Goal: Task Accomplishment & Management: Use online tool/utility

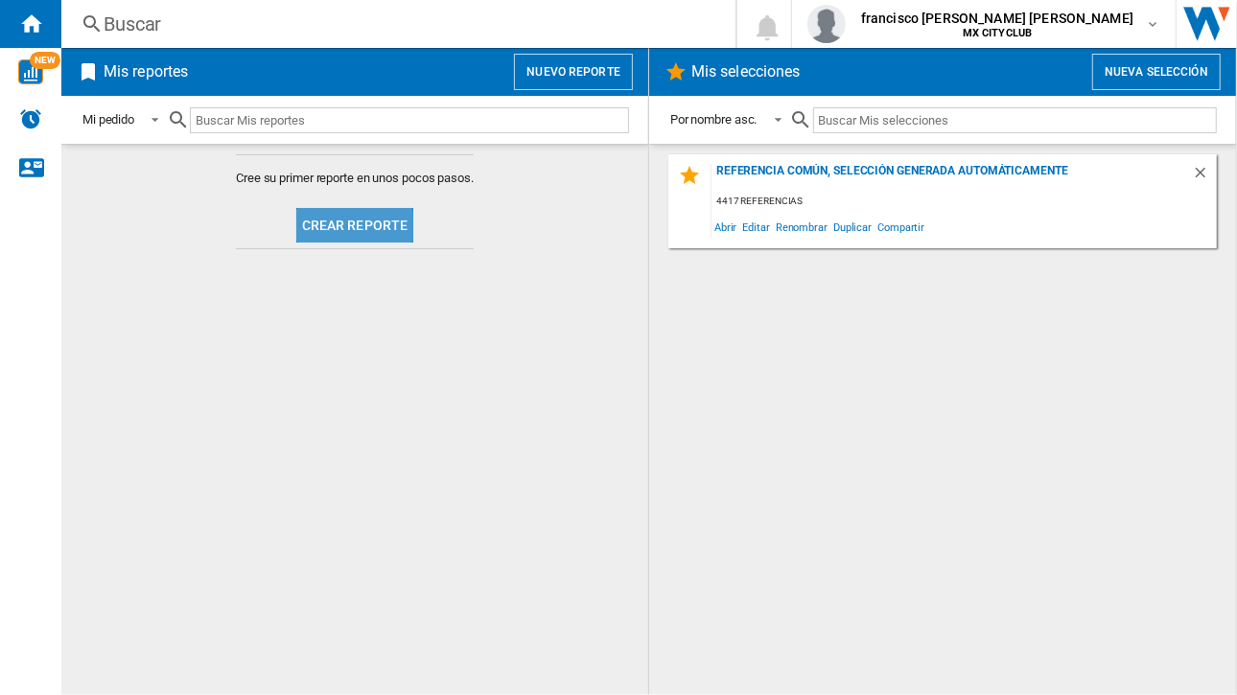
click at [338, 237] on button "Crear reporte" at bounding box center [355, 225] width 118 height 35
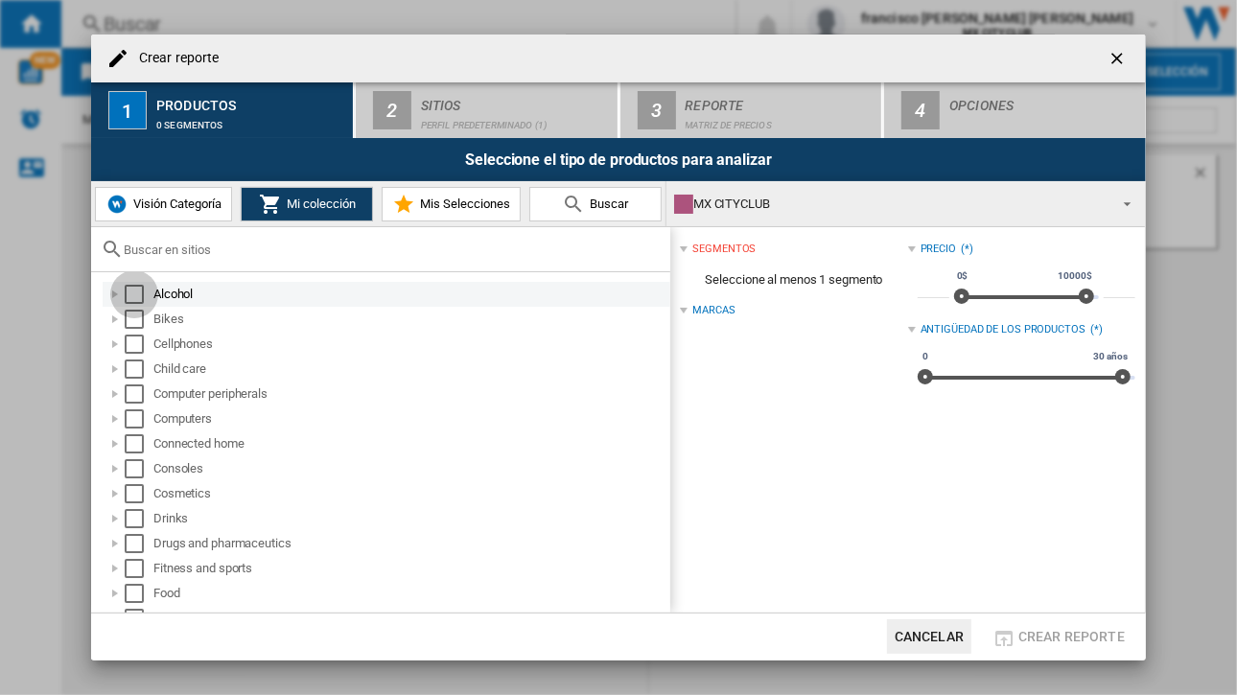
click at [140, 298] on div "Select" at bounding box center [134, 294] width 19 height 19
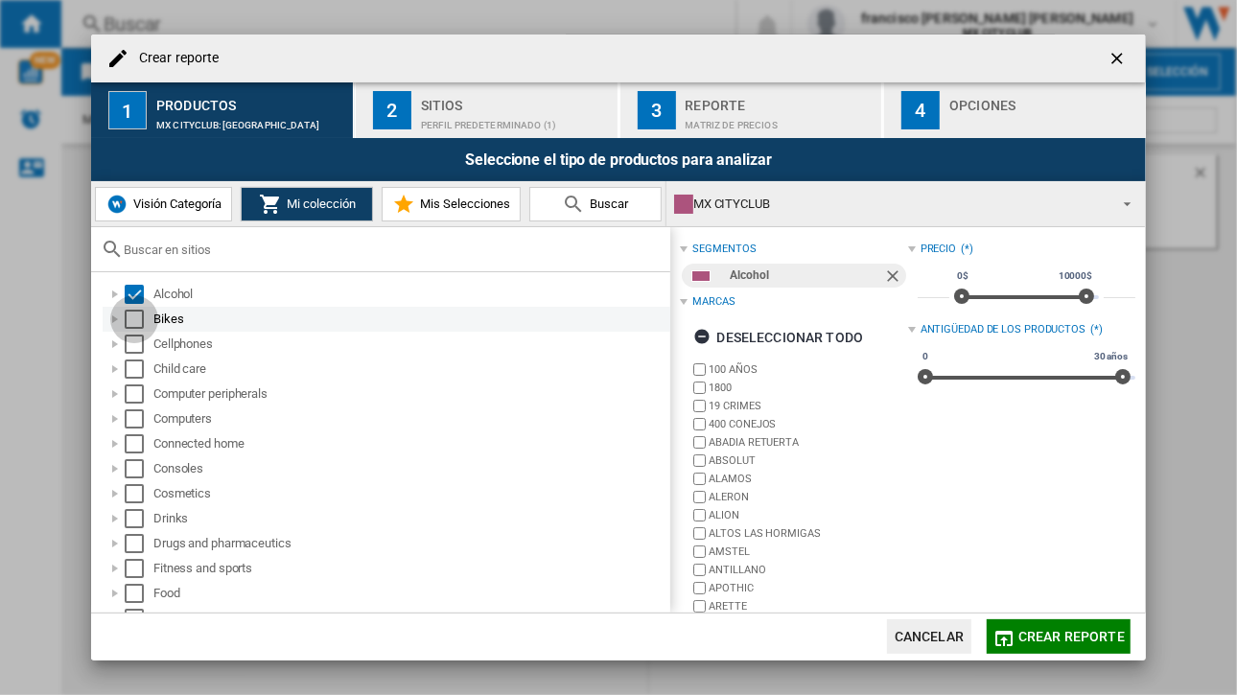
click at [133, 323] on div "Select" at bounding box center [134, 319] width 19 height 19
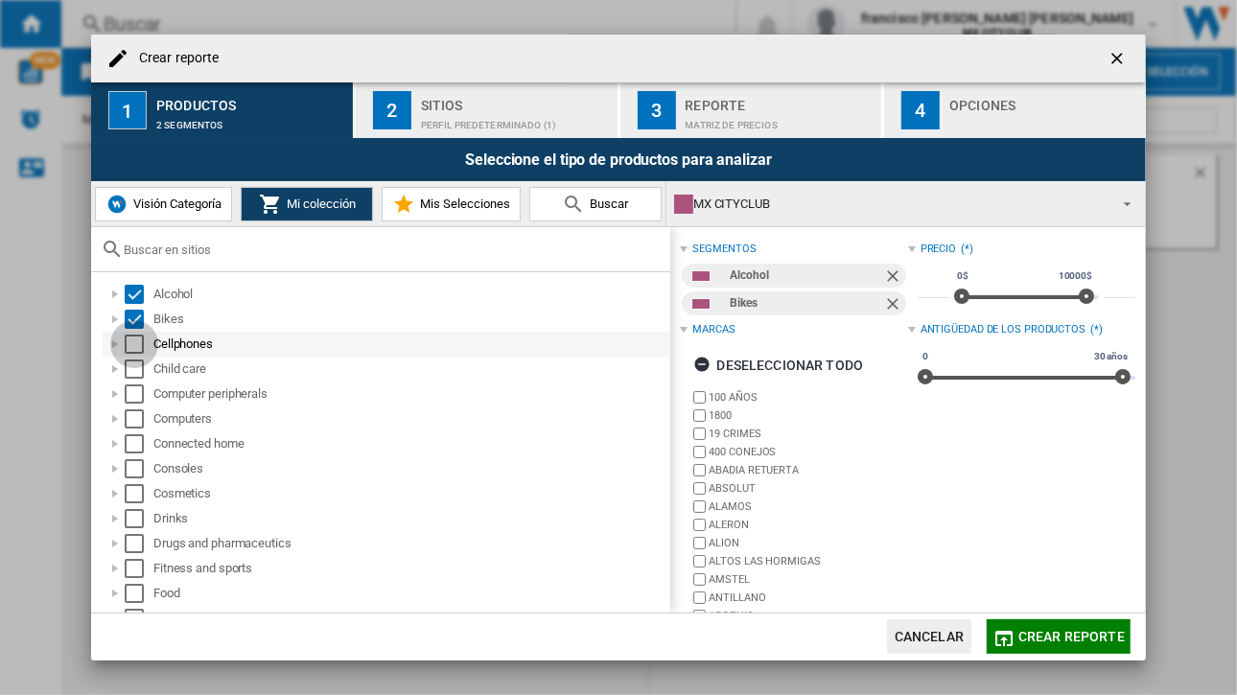
click at [135, 345] on div "Select" at bounding box center [134, 344] width 19 height 19
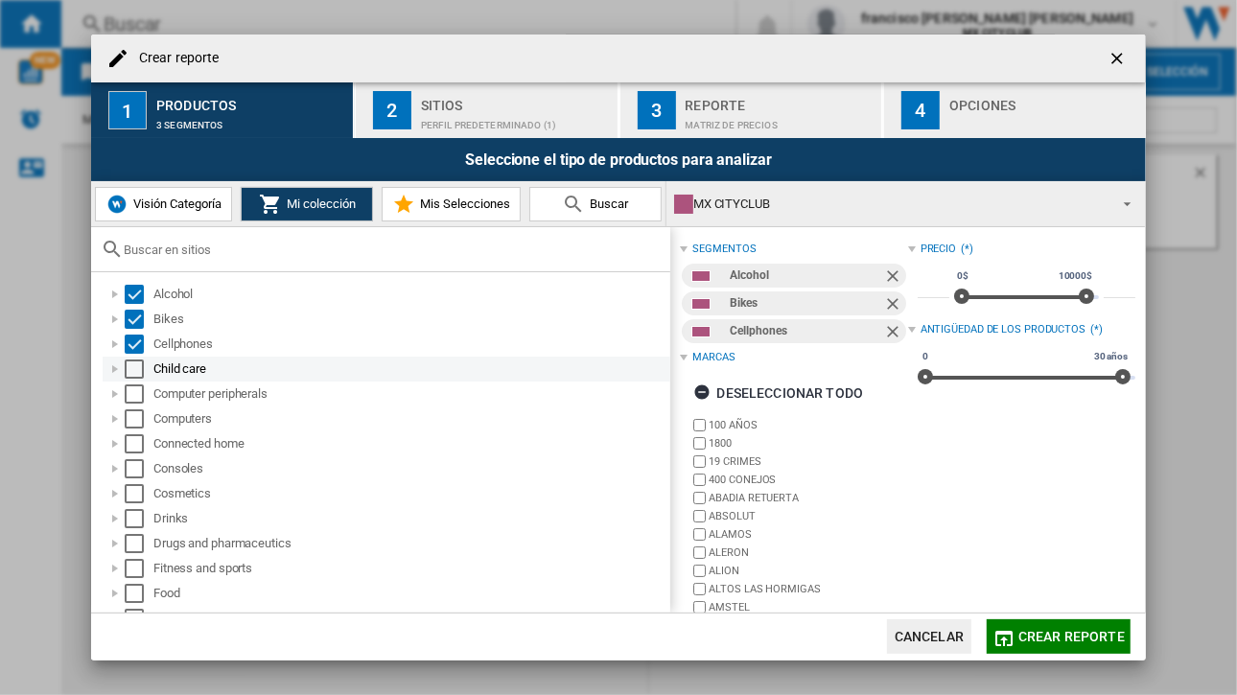
click at [135, 368] on div "Select" at bounding box center [134, 369] width 19 height 19
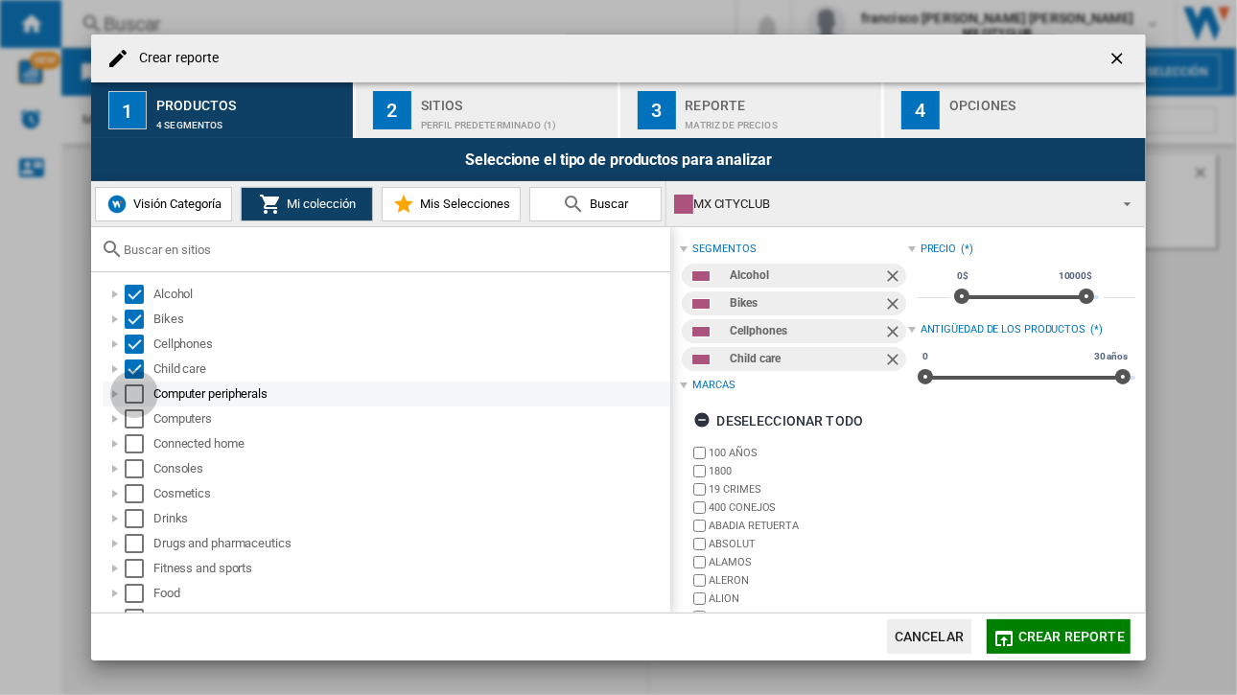
click at [136, 393] on div "Select" at bounding box center [134, 393] width 19 height 19
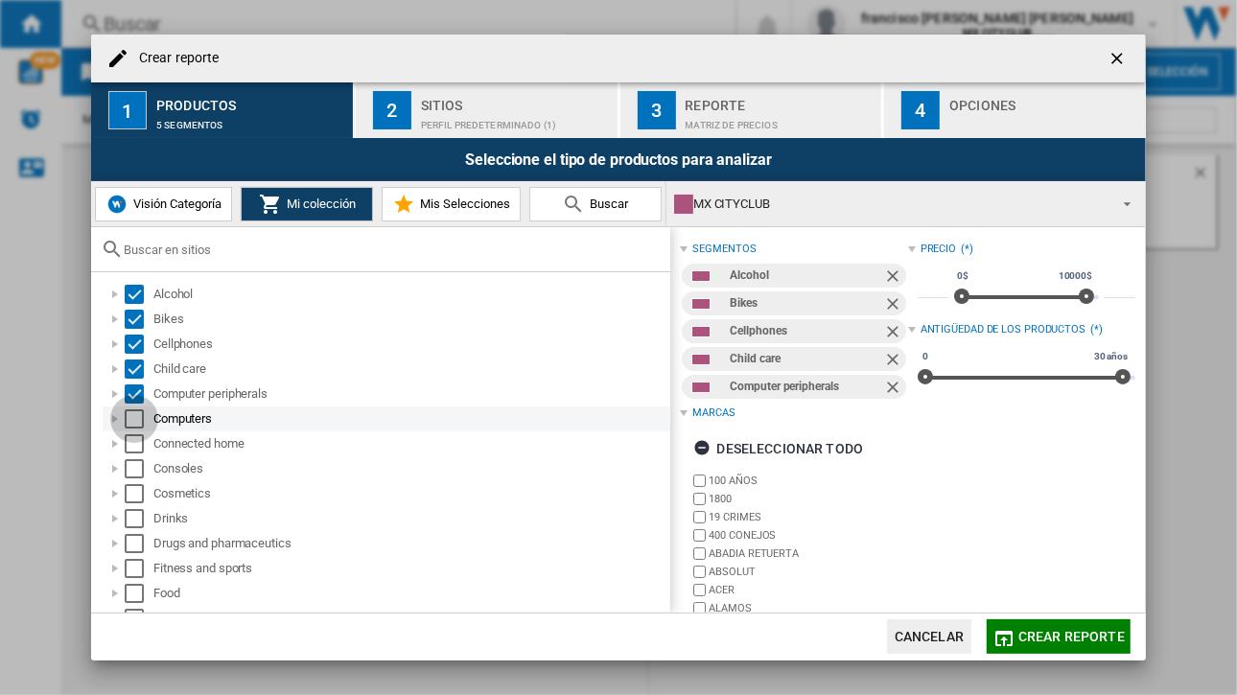
click at [133, 427] on div "Select" at bounding box center [134, 418] width 19 height 19
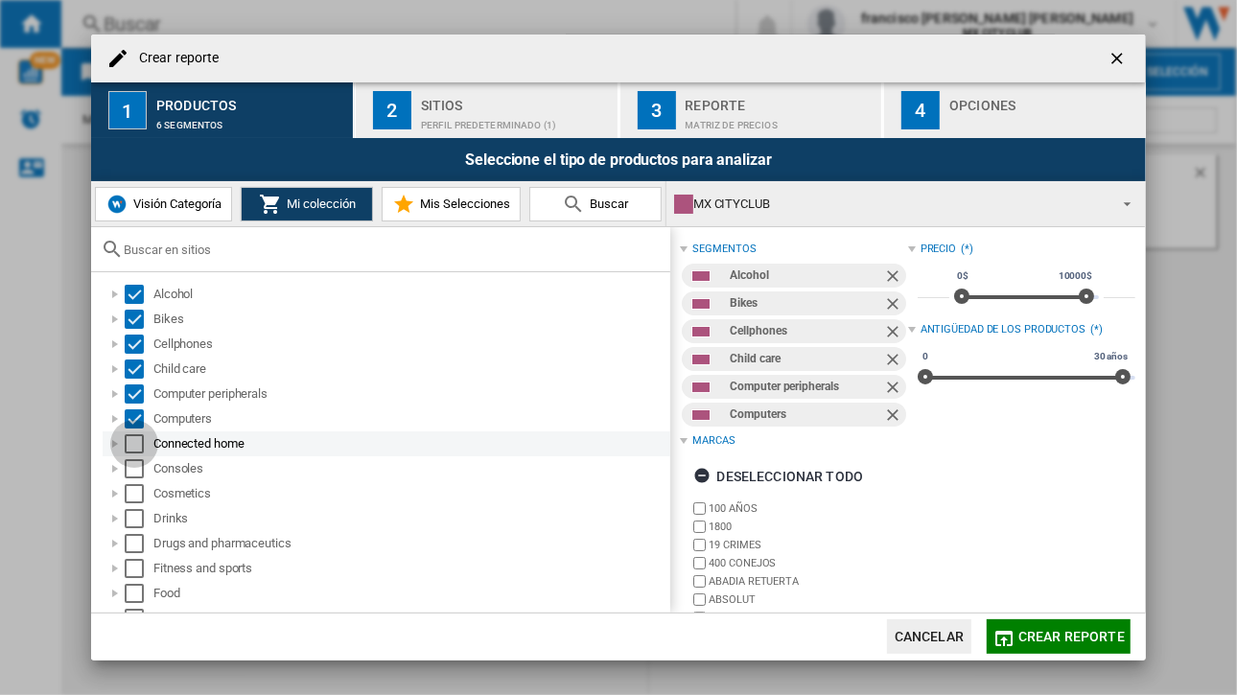
click at [133, 452] on div "Select" at bounding box center [134, 443] width 19 height 19
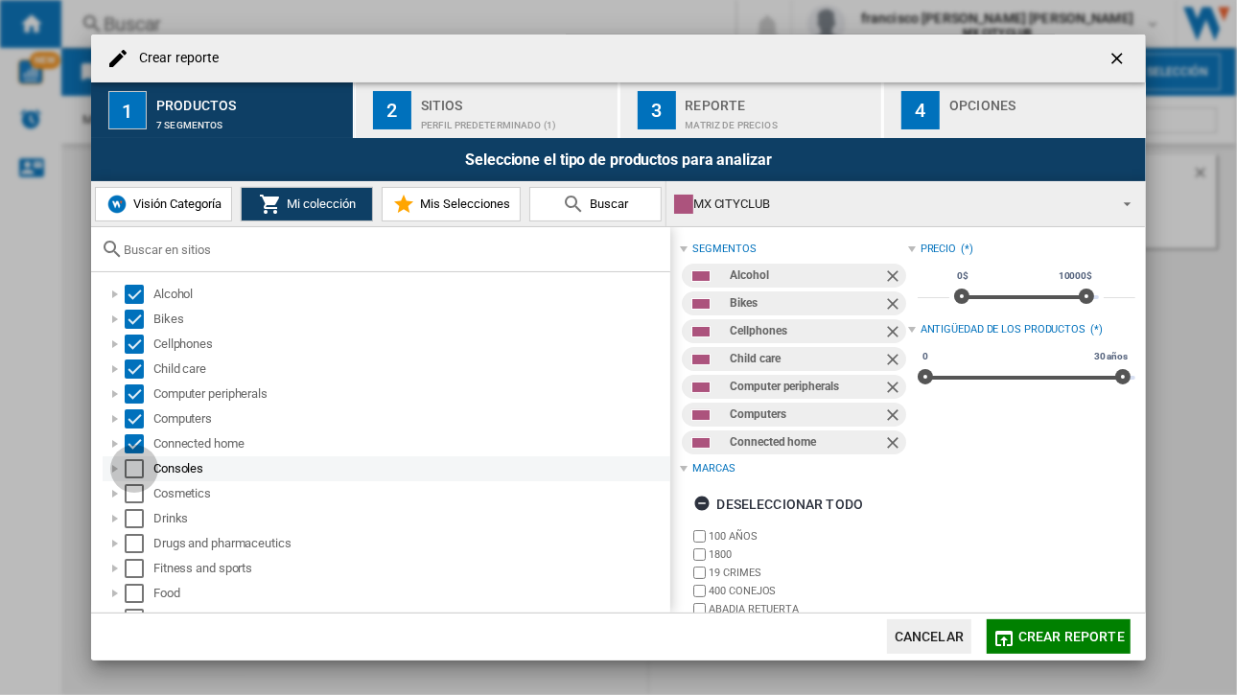
click at [133, 472] on div "Select" at bounding box center [134, 468] width 19 height 19
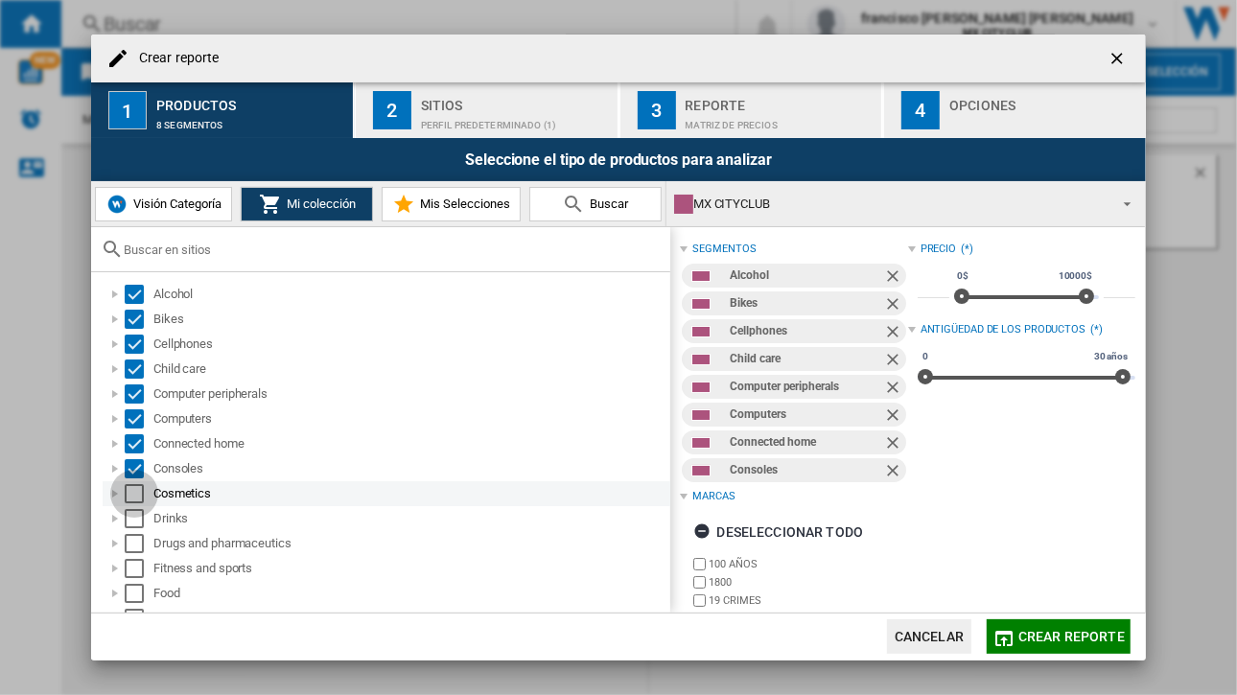
click at [134, 496] on div "Select" at bounding box center [134, 493] width 19 height 19
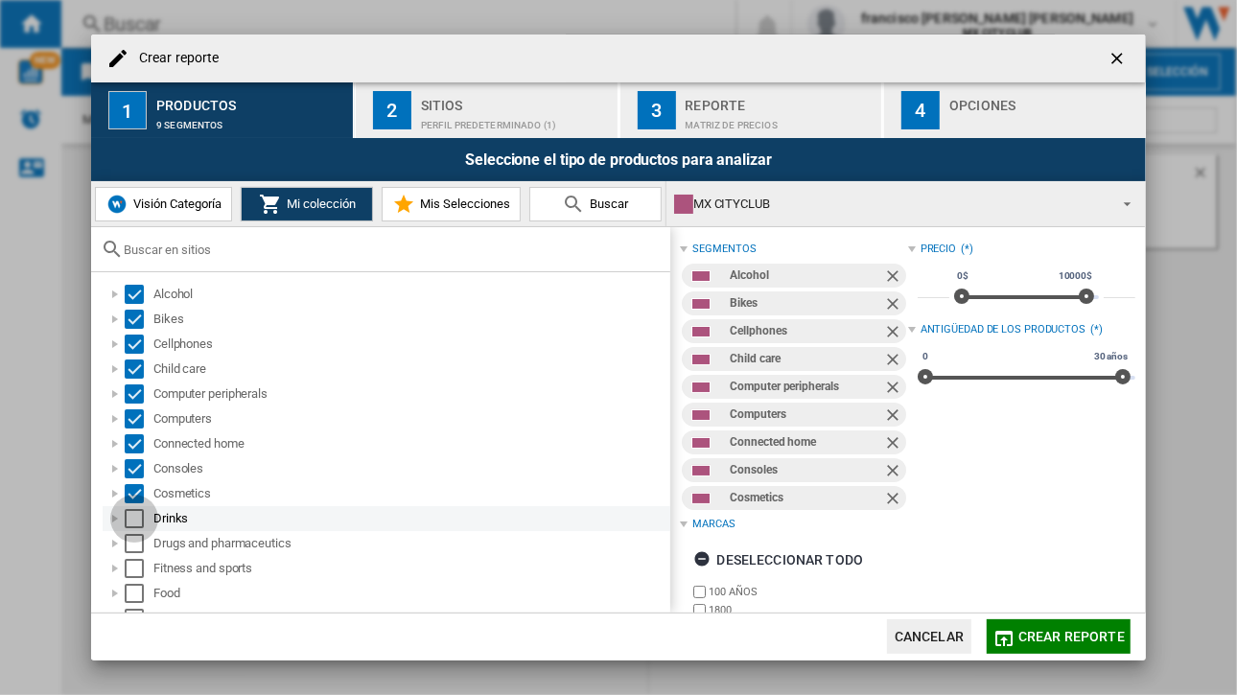
click at [134, 517] on div "Select" at bounding box center [134, 518] width 19 height 19
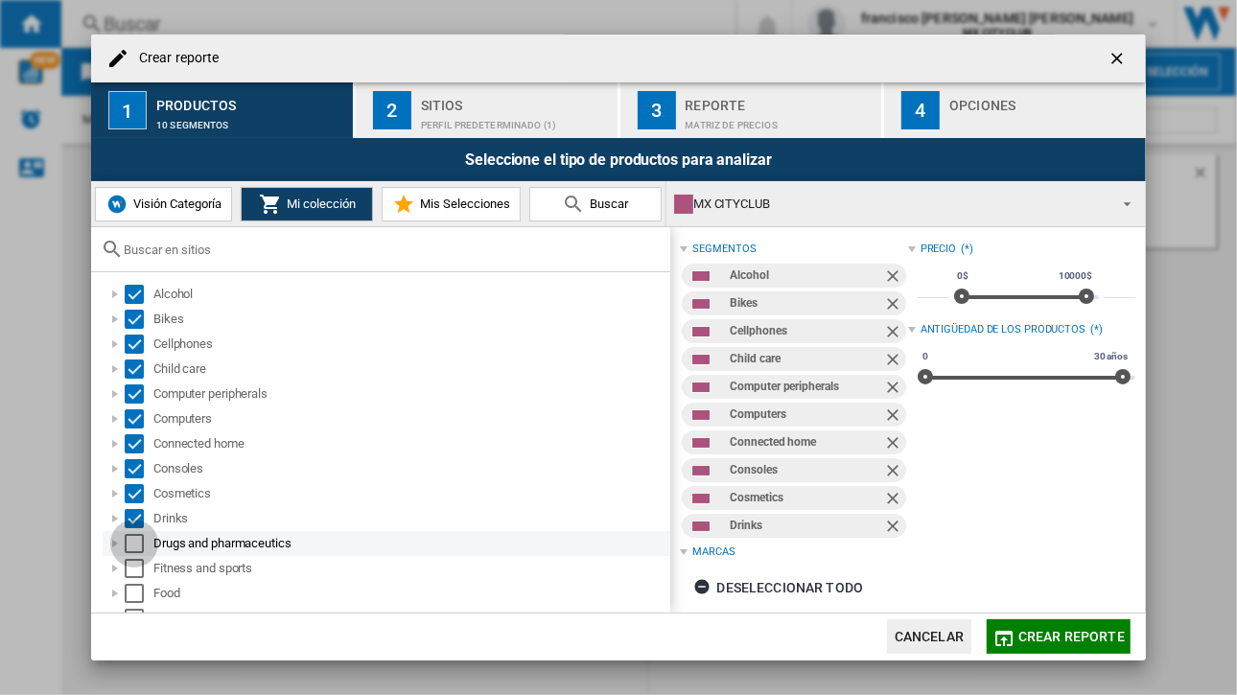
click at [134, 540] on div "Select" at bounding box center [134, 543] width 19 height 19
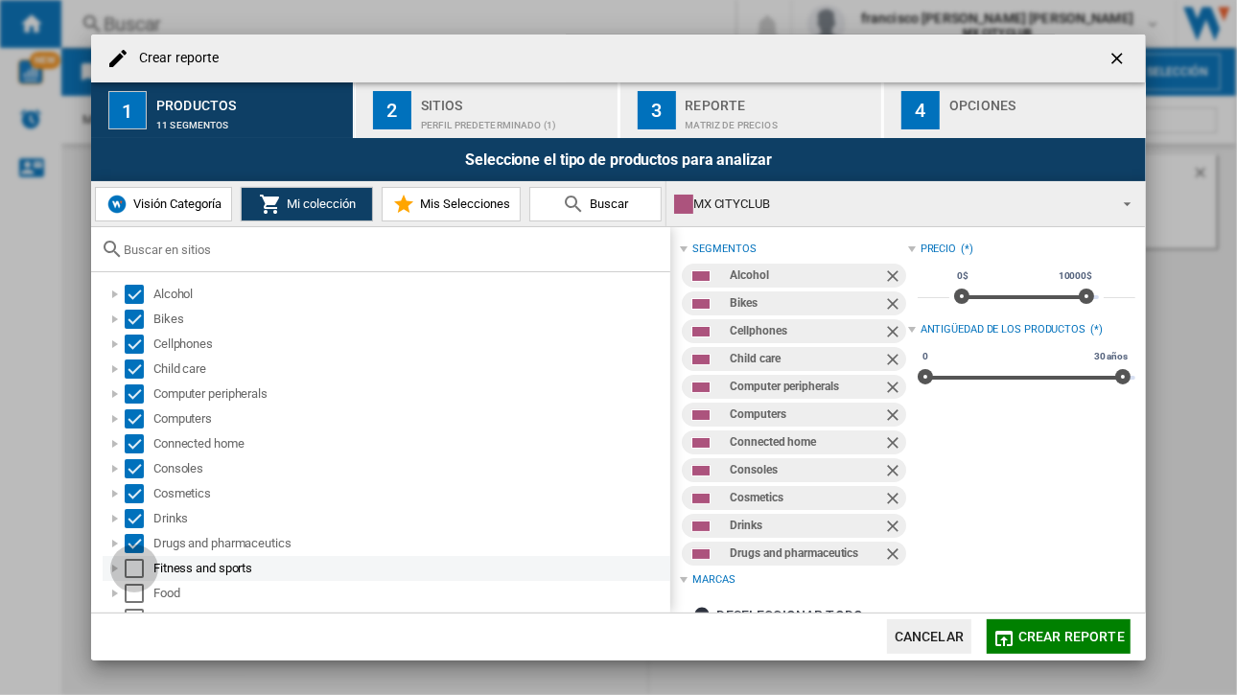
click at [136, 570] on div "Select" at bounding box center [134, 568] width 19 height 19
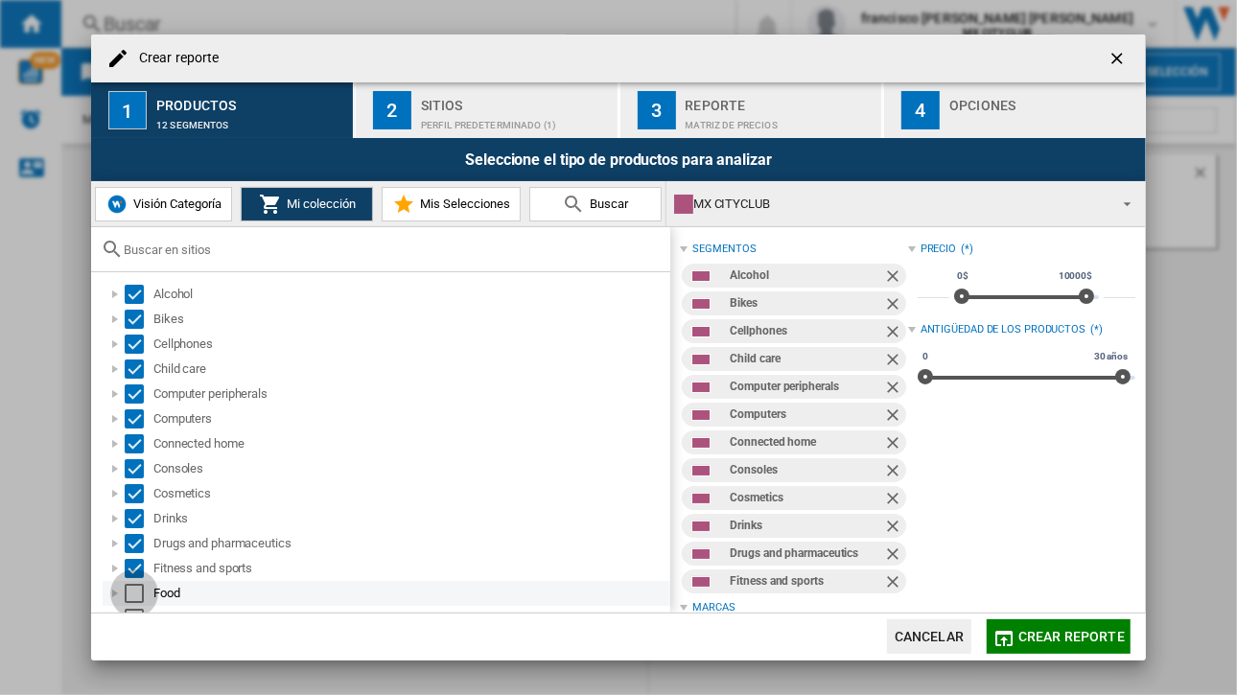
click at [134, 595] on div "Select" at bounding box center [134, 593] width 19 height 19
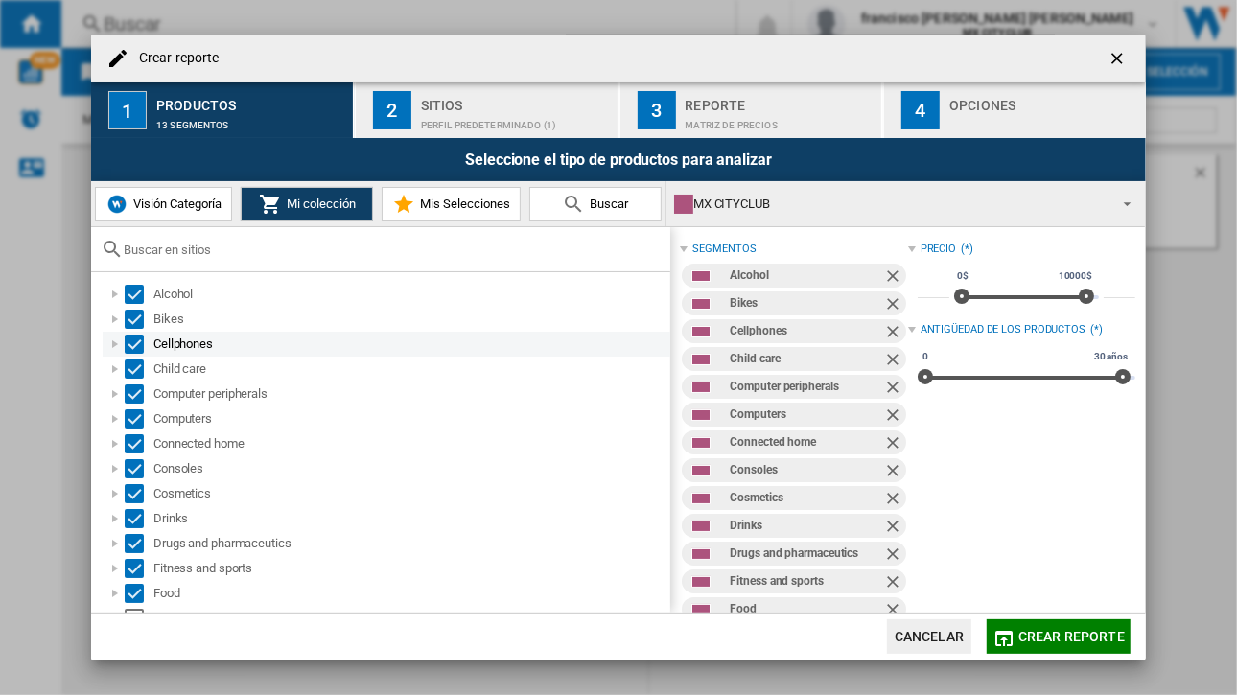
click at [654, 351] on div "Cellphones" at bounding box center [410, 344] width 514 height 19
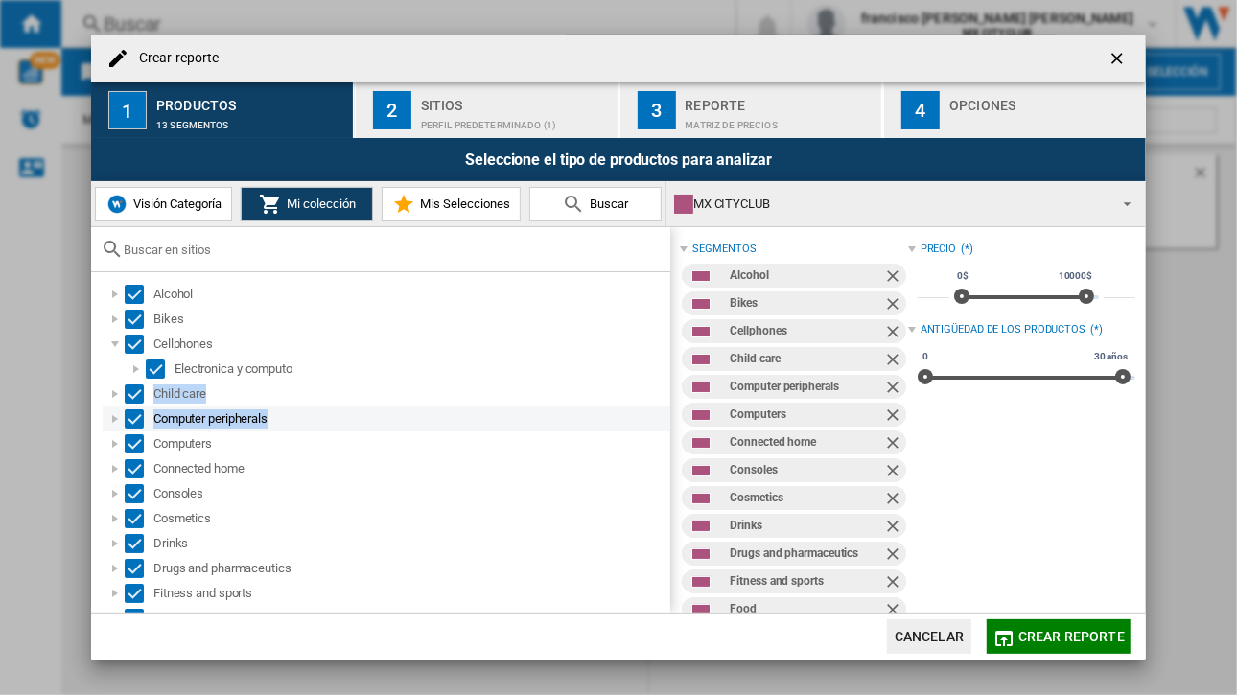
drag, startPoint x: 670, startPoint y: 359, endPoint x: 659, endPoint y: 417, distance: 59.6
click at [659, 417] on div "Alcohol Bikes Cellphones Electronica y computo Child care Computer peripherals …" at bounding box center [380, 442] width 579 height 340
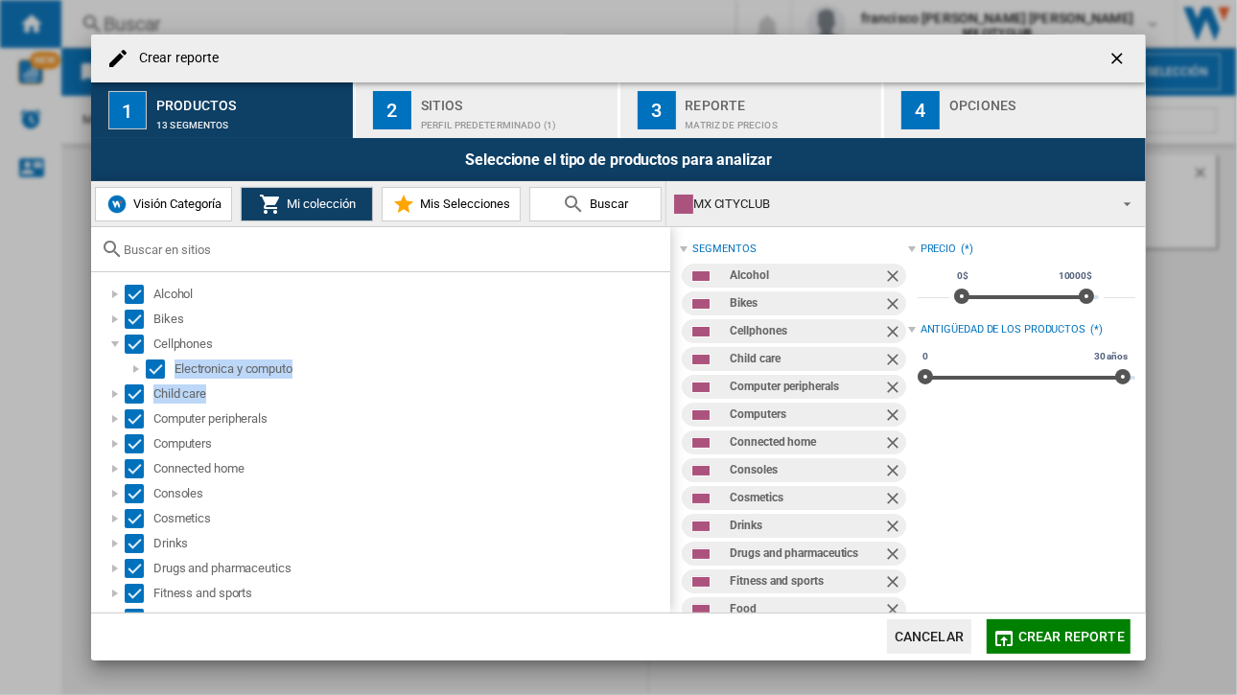
drag, startPoint x: 660, startPoint y: 354, endPoint x: 664, endPoint y: 383, distance: 29.0
click at [664, 383] on div "Alcohol Bikes Cellphones Electronica y computo Child care Computer peripherals …" at bounding box center [380, 442] width 579 height 340
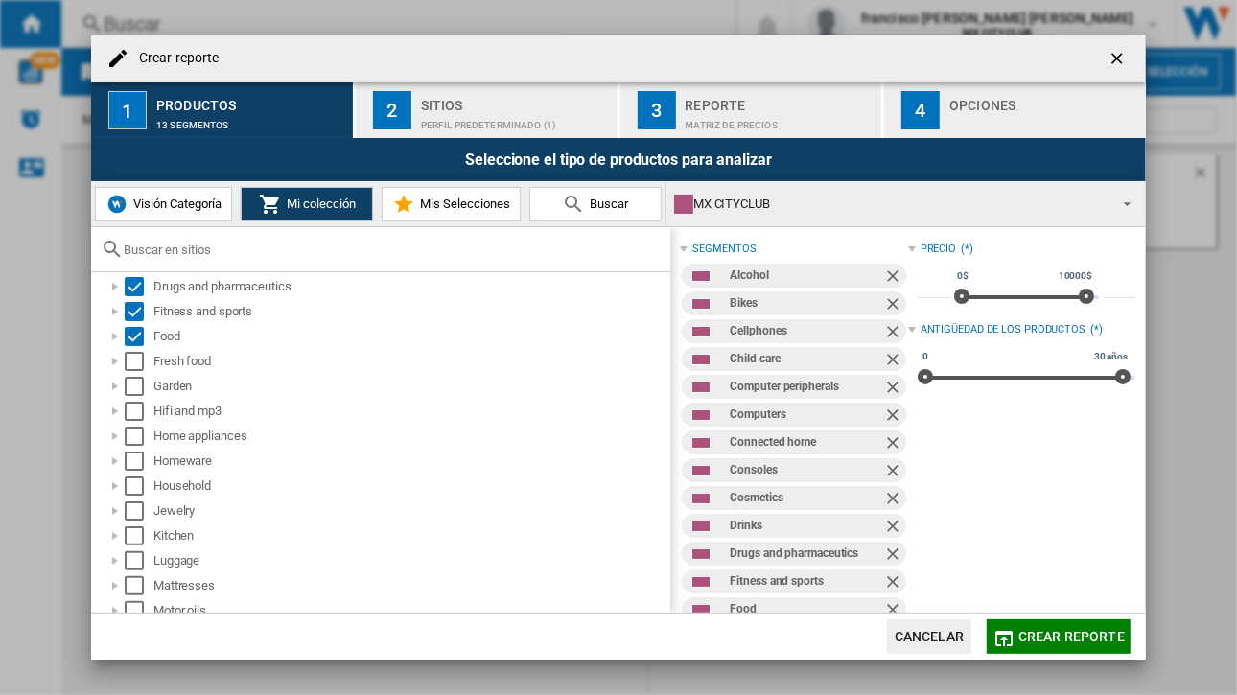
scroll to position [346, 0]
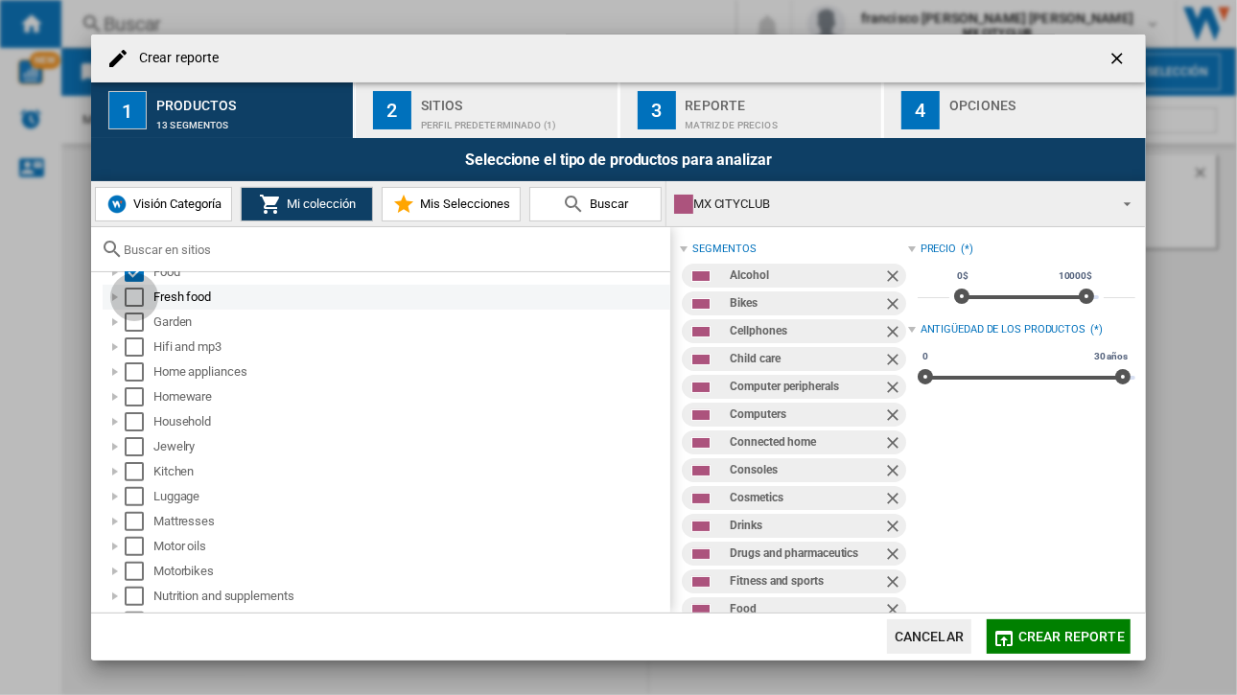
click at [131, 298] on div "Select" at bounding box center [134, 297] width 19 height 19
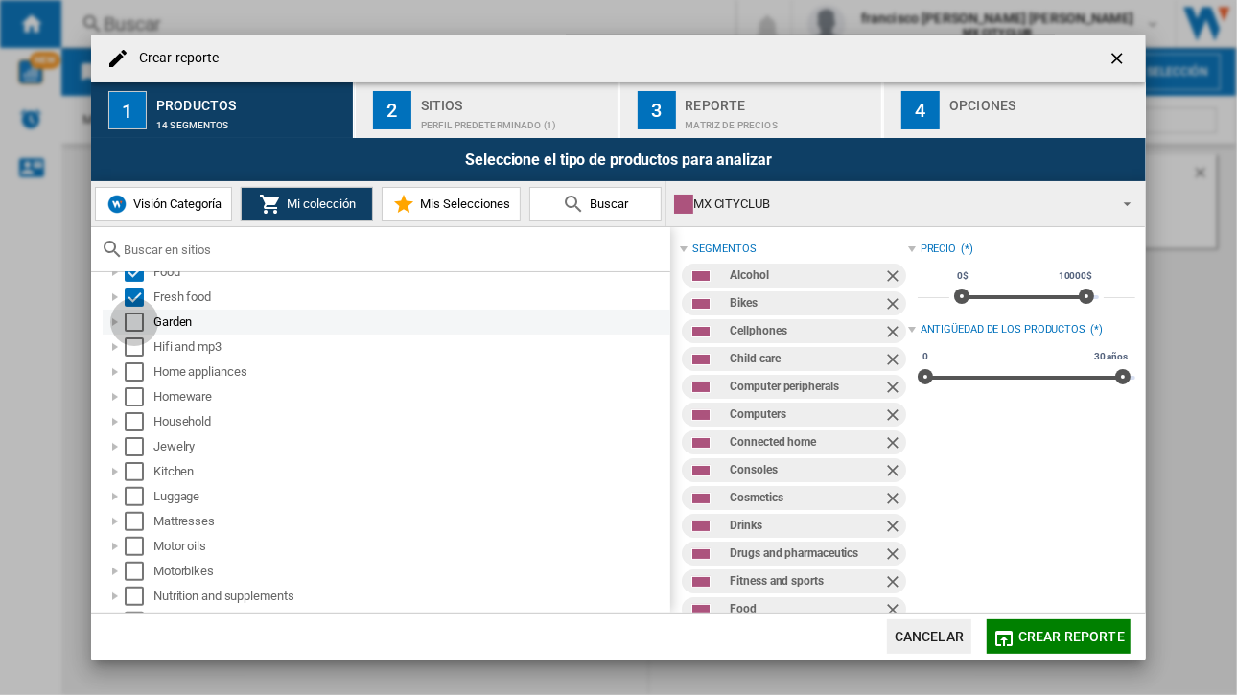
click at [134, 320] on div "Select" at bounding box center [134, 322] width 19 height 19
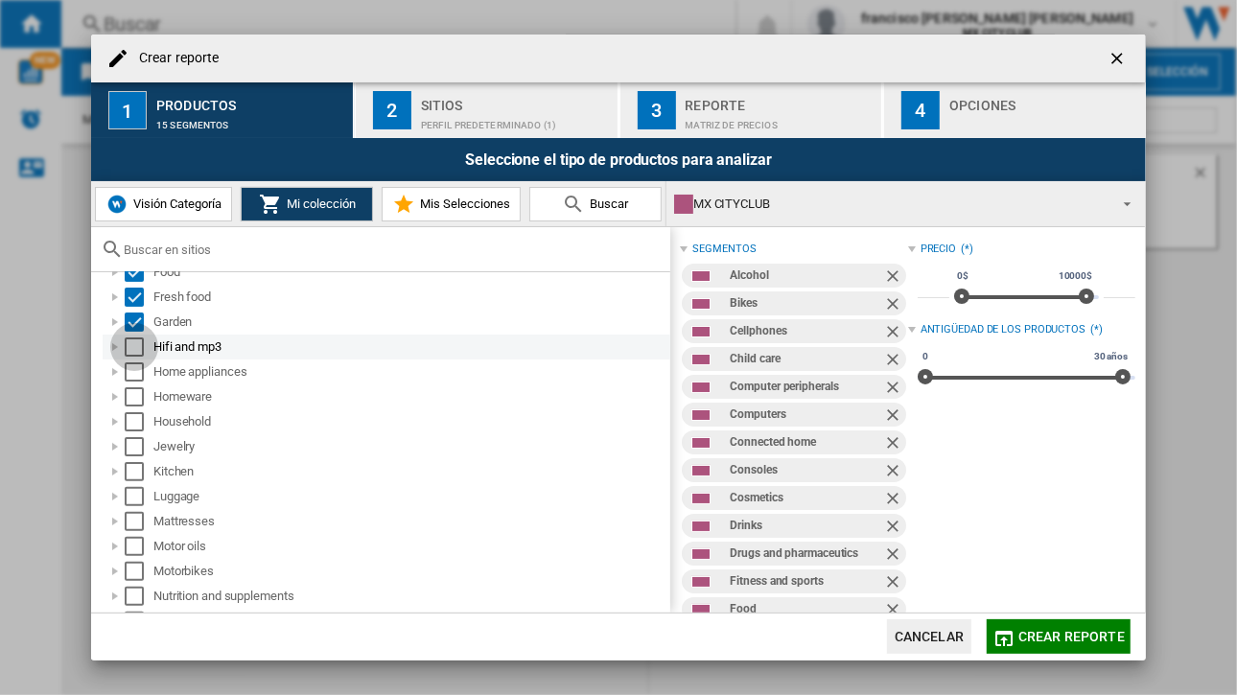
click at [136, 347] on div "Select" at bounding box center [134, 347] width 19 height 19
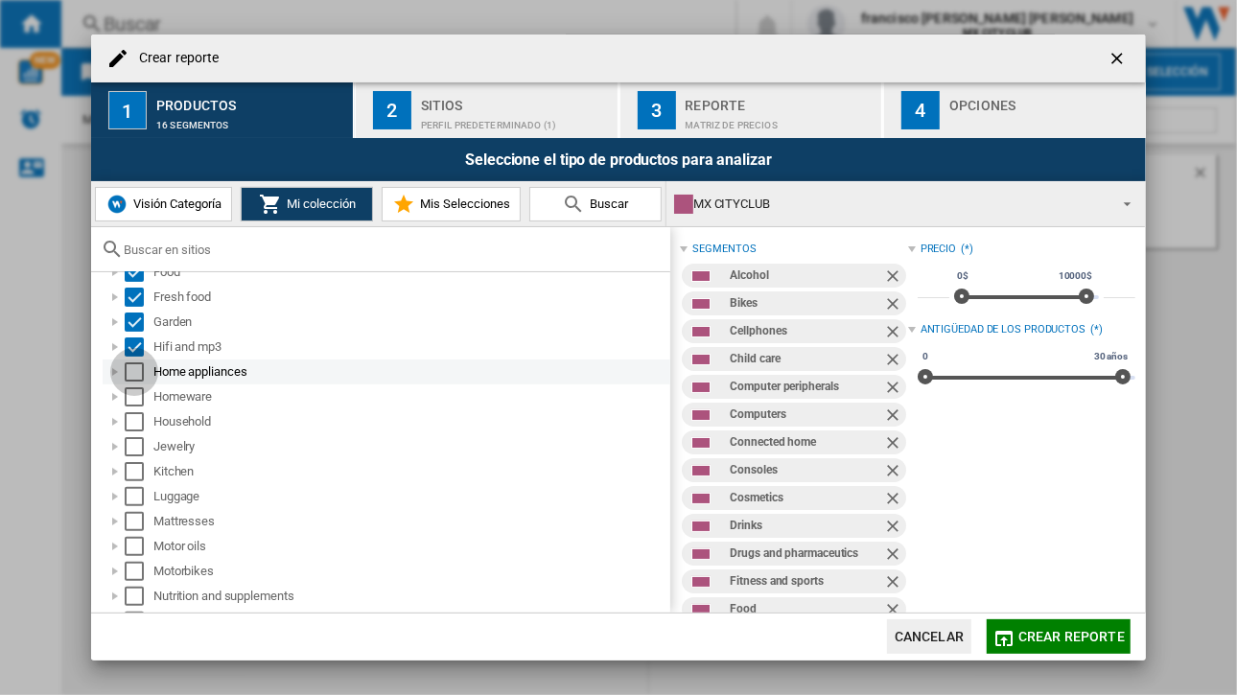
click at [130, 379] on div "Select" at bounding box center [134, 371] width 19 height 19
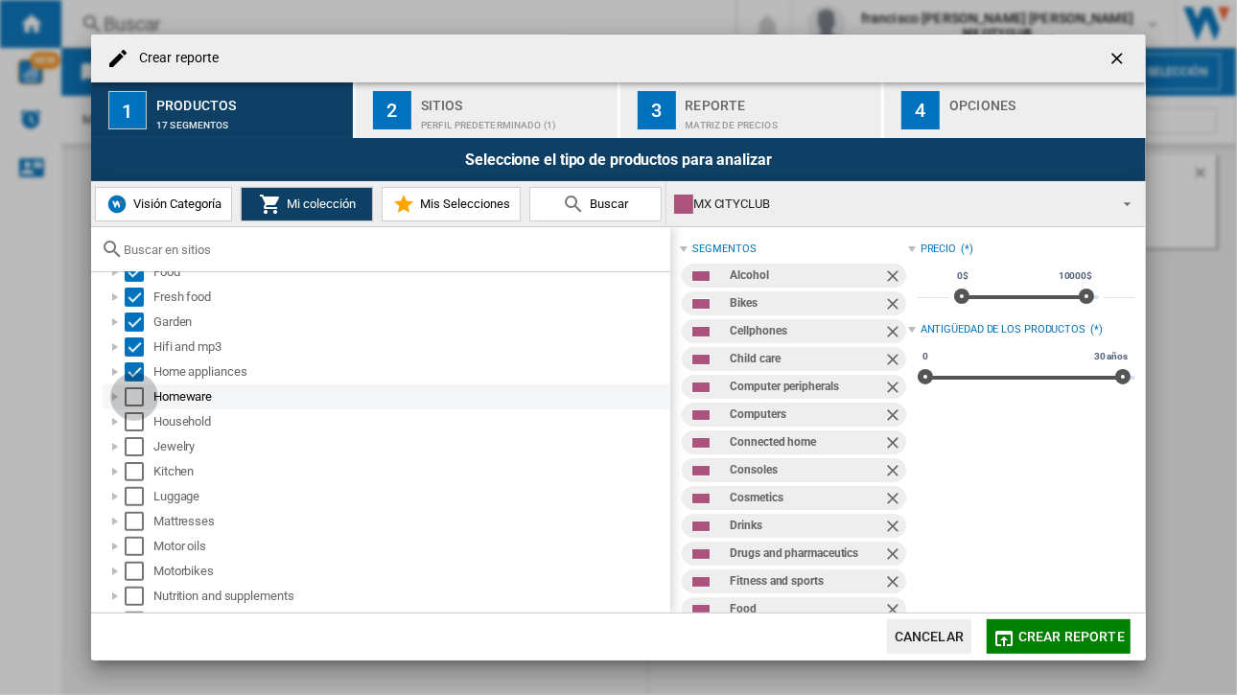
click at [134, 400] on div "Select" at bounding box center [134, 396] width 19 height 19
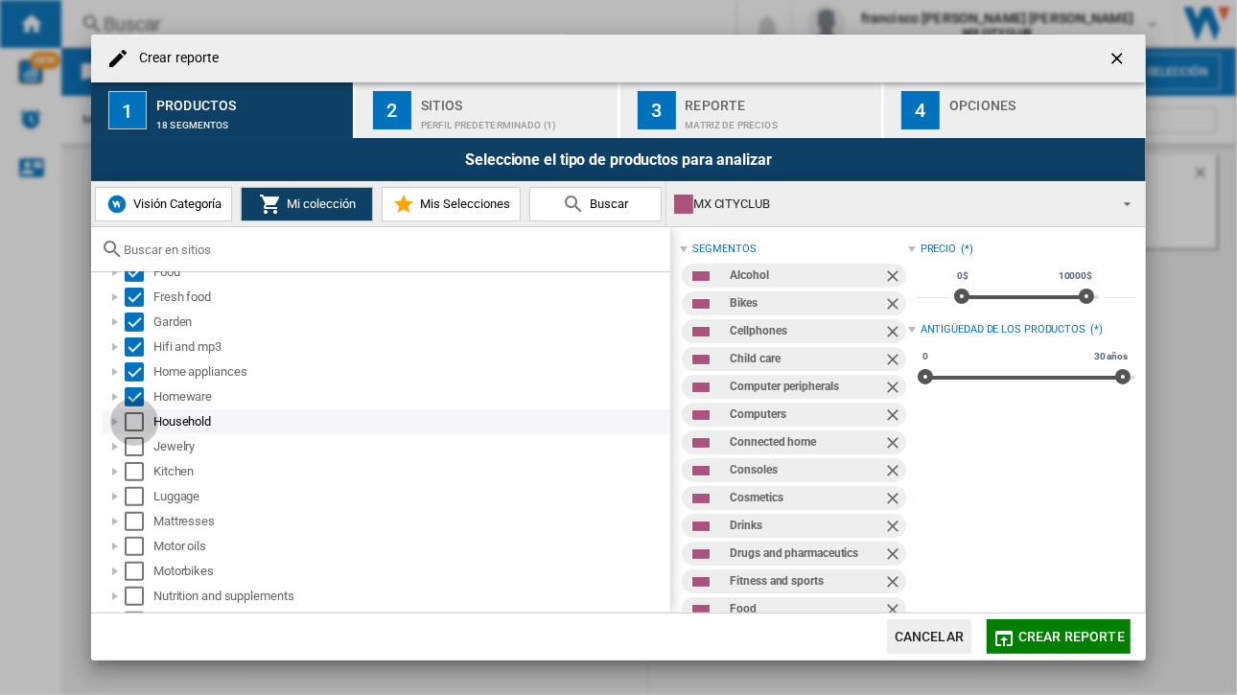
click at [137, 421] on div "Select" at bounding box center [134, 421] width 19 height 19
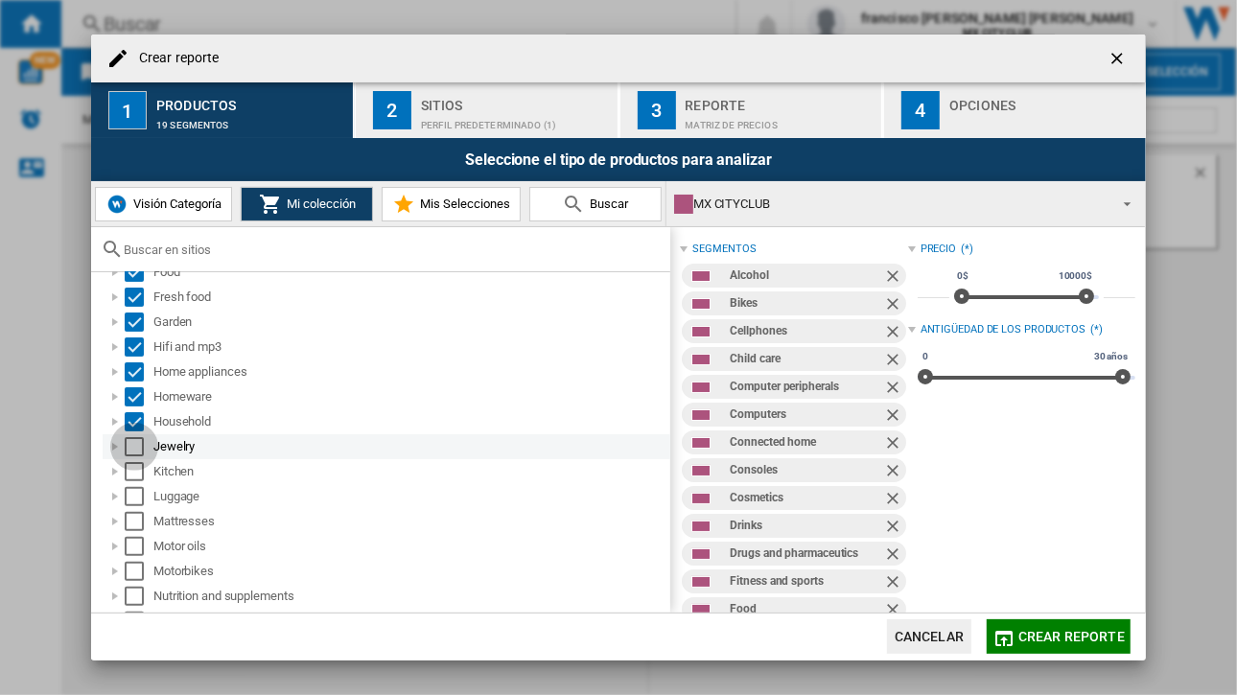
click at [137, 444] on div "Select" at bounding box center [134, 446] width 19 height 19
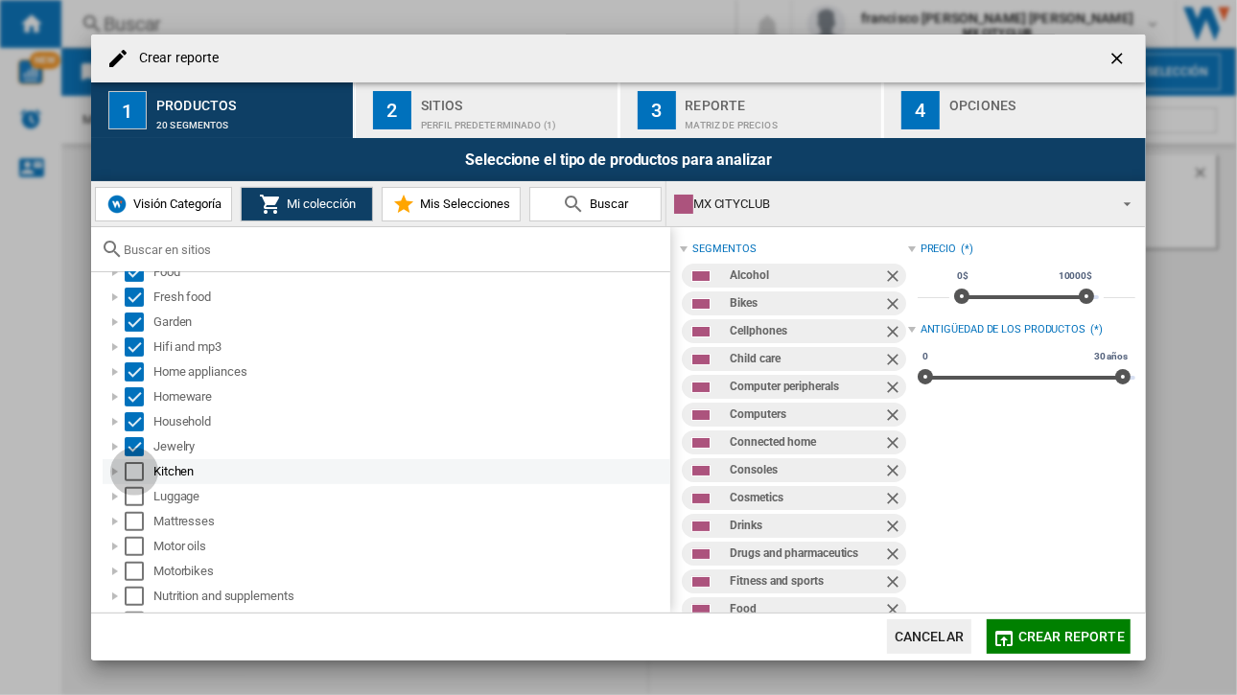
click at [131, 474] on div "Select" at bounding box center [134, 471] width 19 height 19
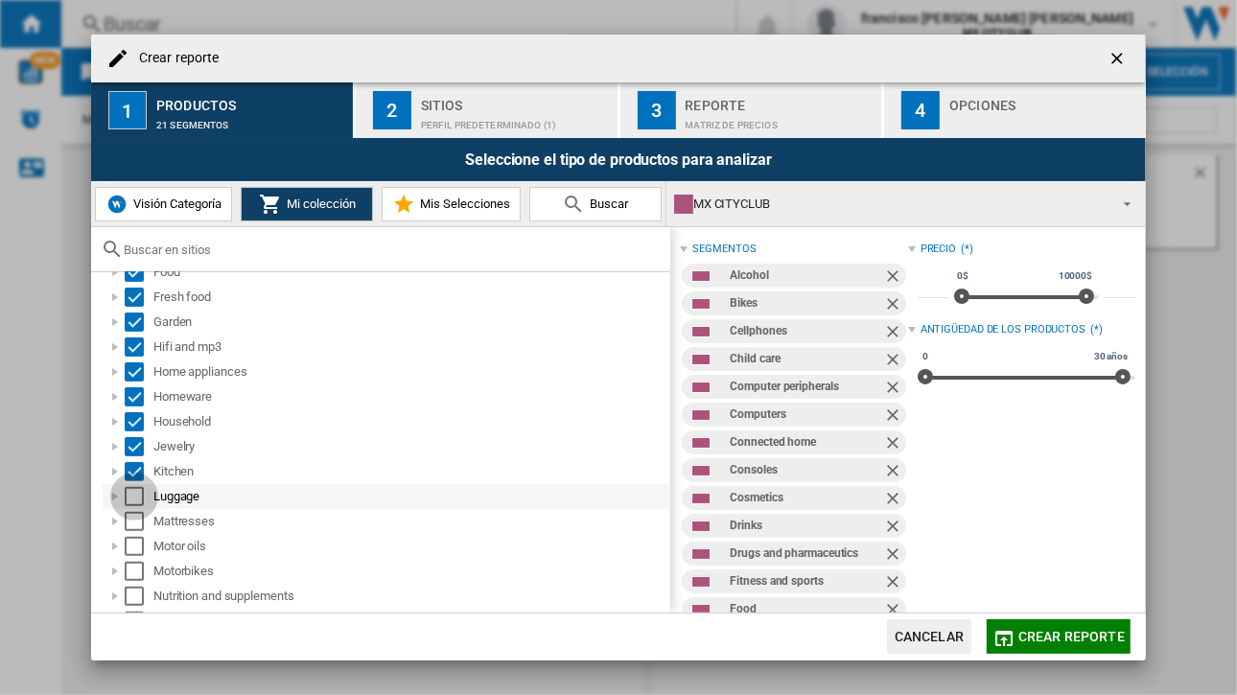
click at [131, 500] on div "Select" at bounding box center [134, 496] width 19 height 19
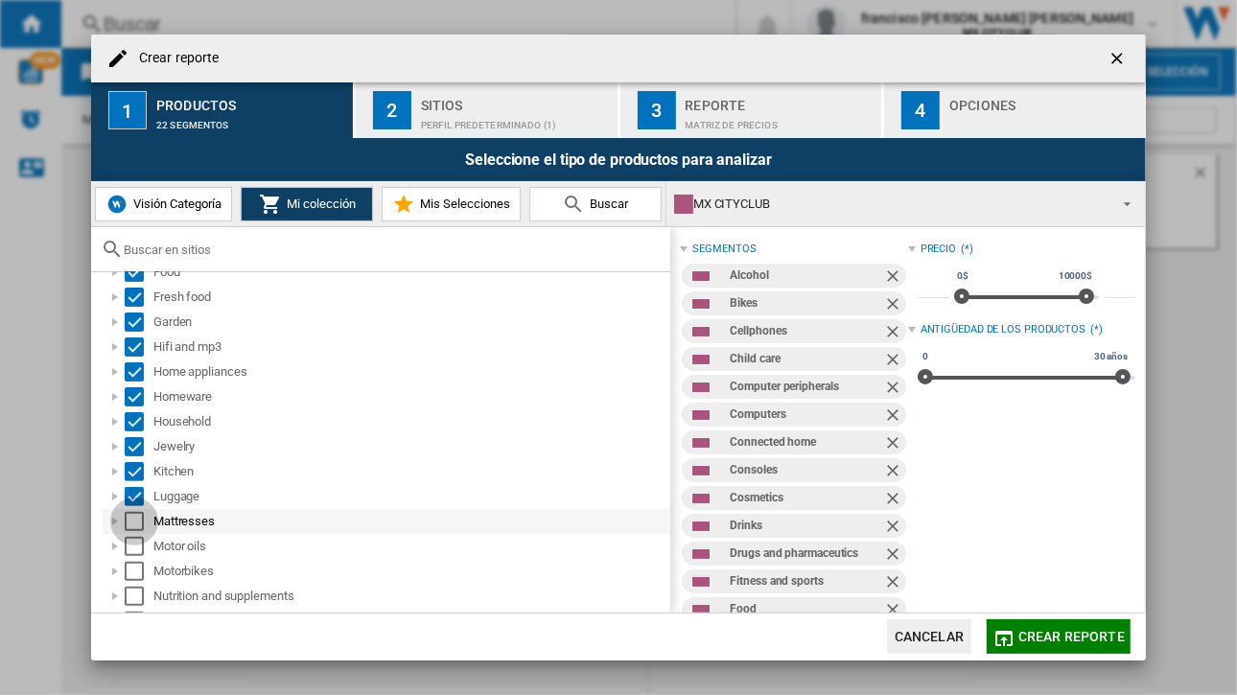
click at [134, 521] on div "Select" at bounding box center [134, 521] width 19 height 19
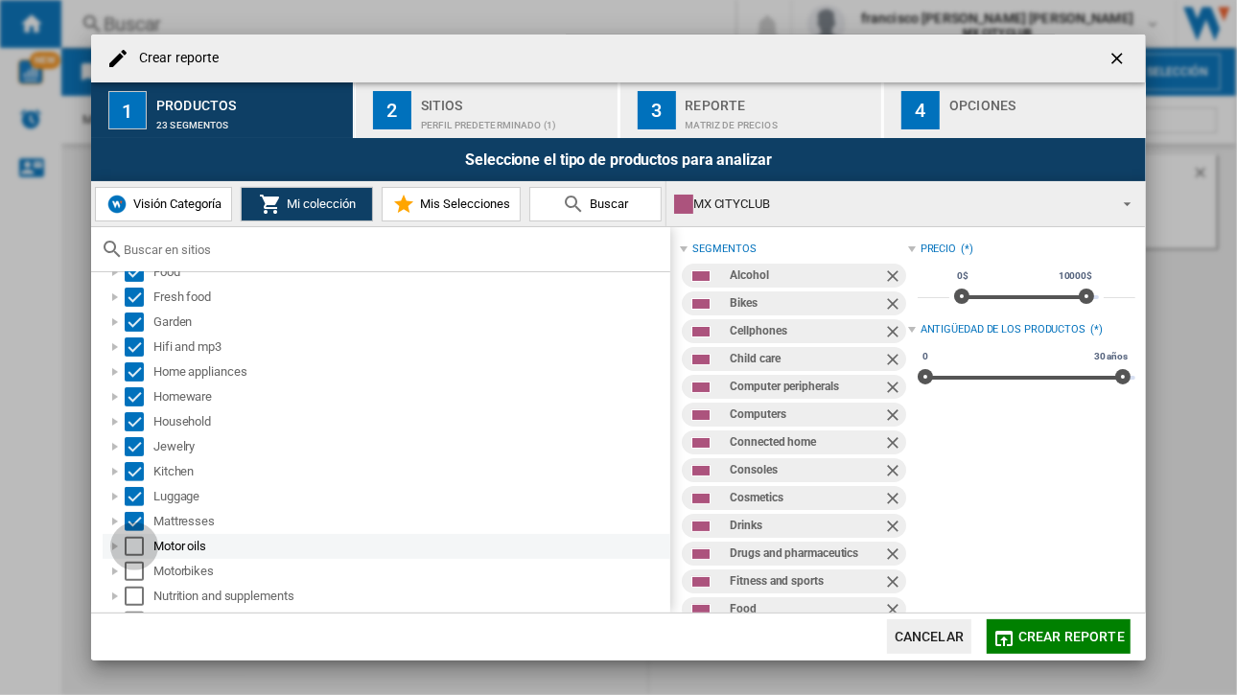
click at [135, 546] on div "Select" at bounding box center [134, 546] width 19 height 19
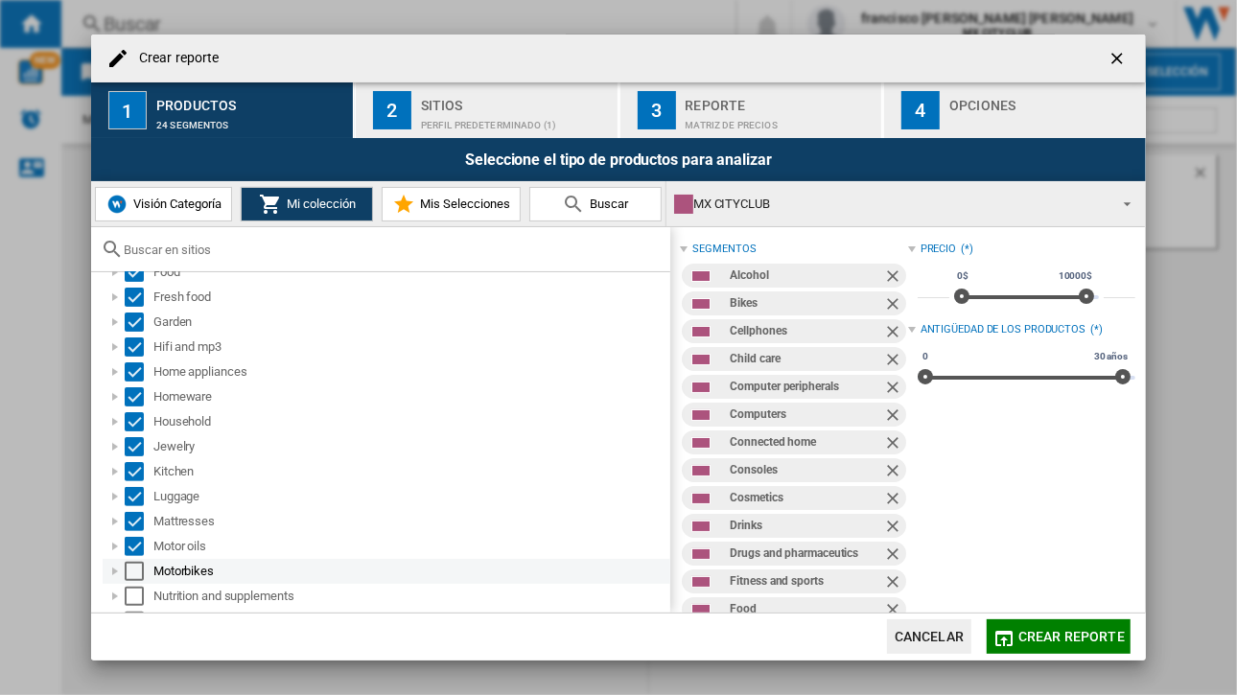
click at [134, 580] on div "Select" at bounding box center [134, 571] width 19 height 19
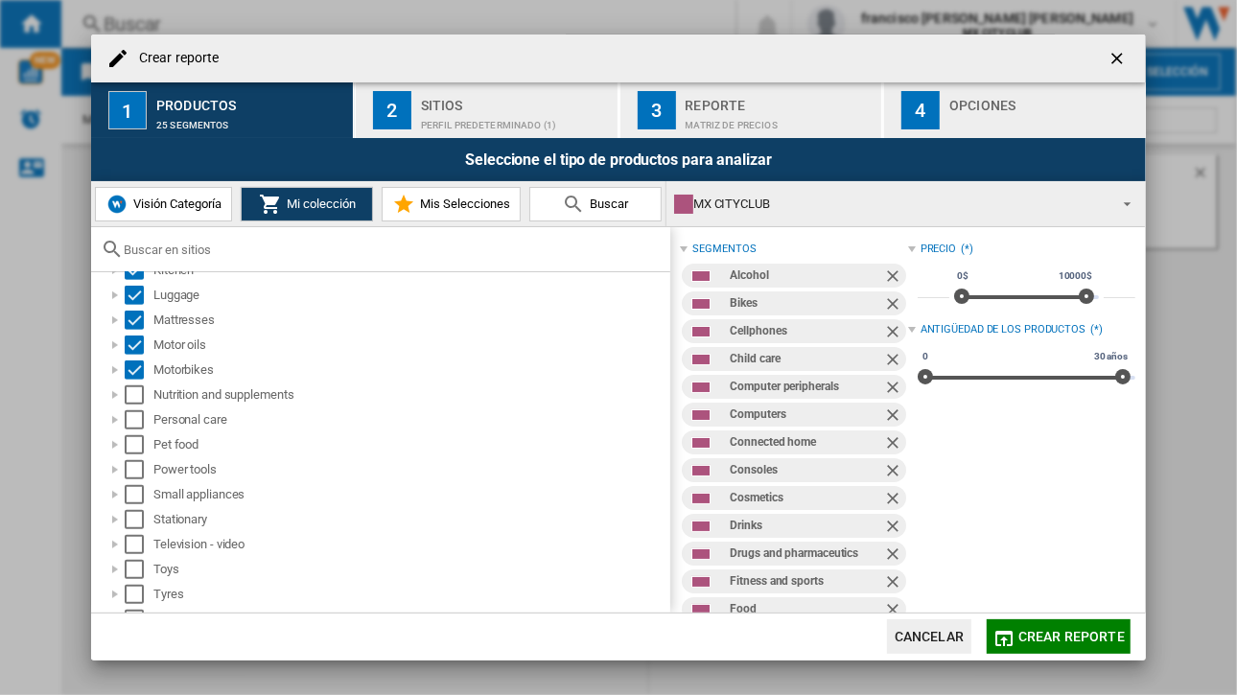
scroll to position [566, 0]
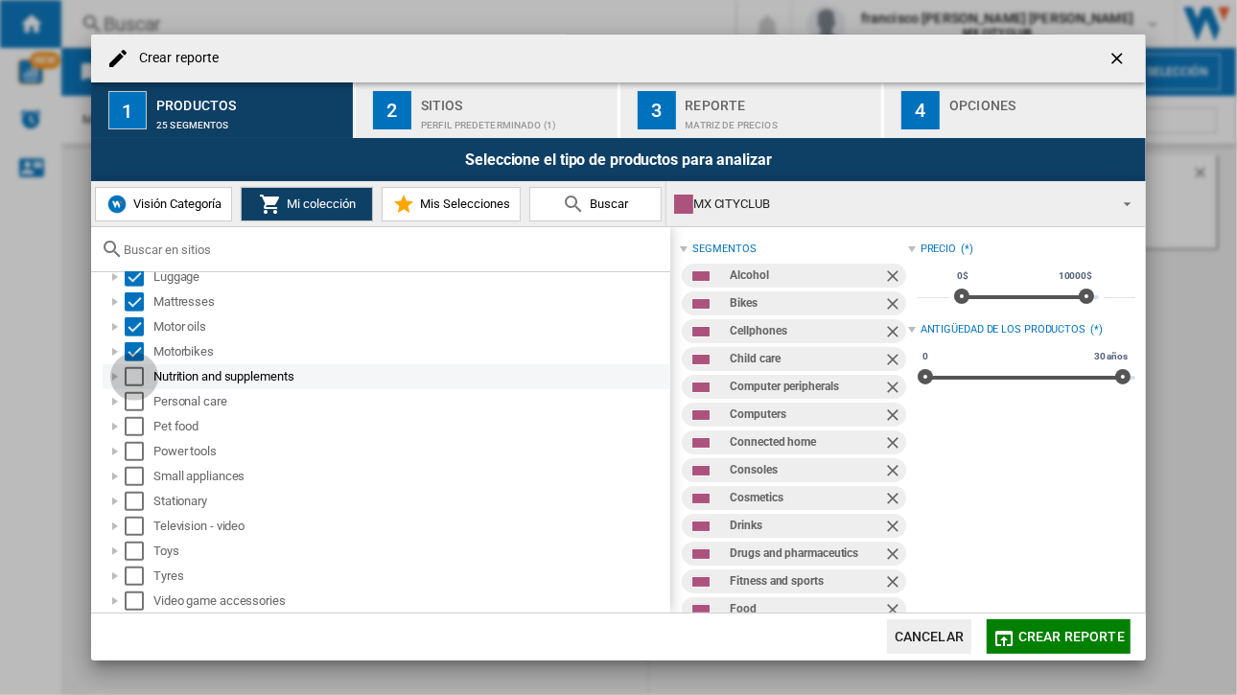
click at [136, 368] on div "Select" at bounding box center [134, 376] width 19 height 19
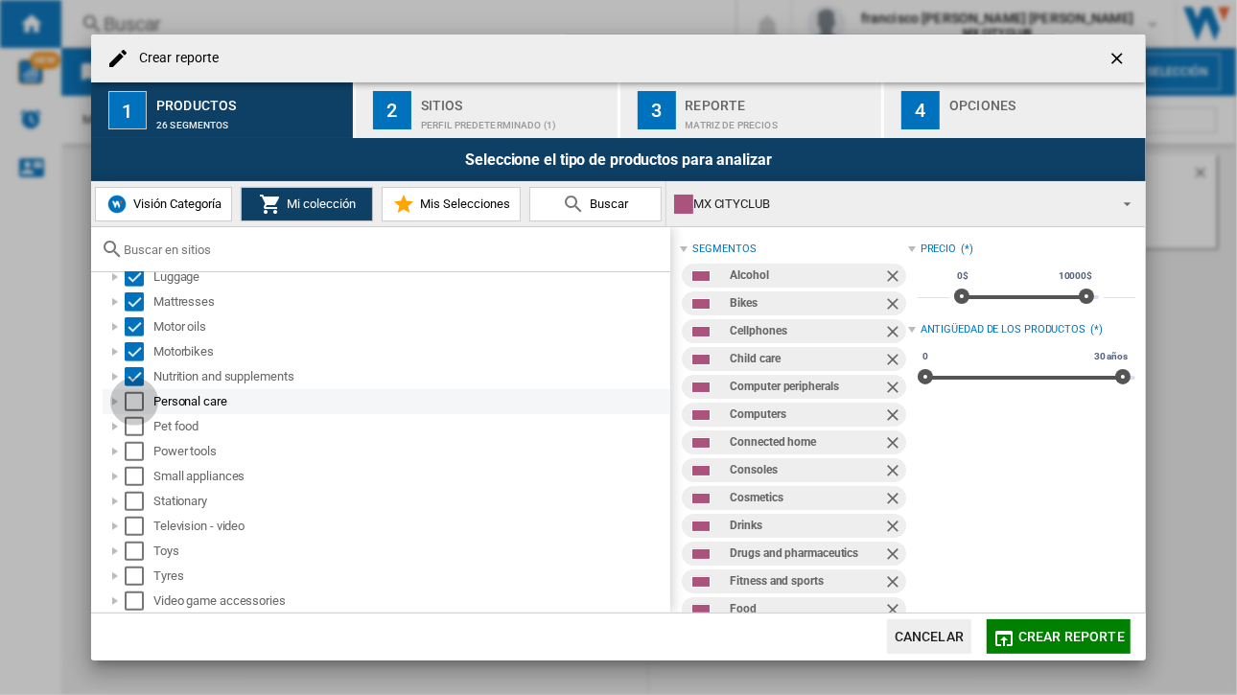
click at [135, 398] on div "Select" at bounding box center [134, 401] width 19 height 19
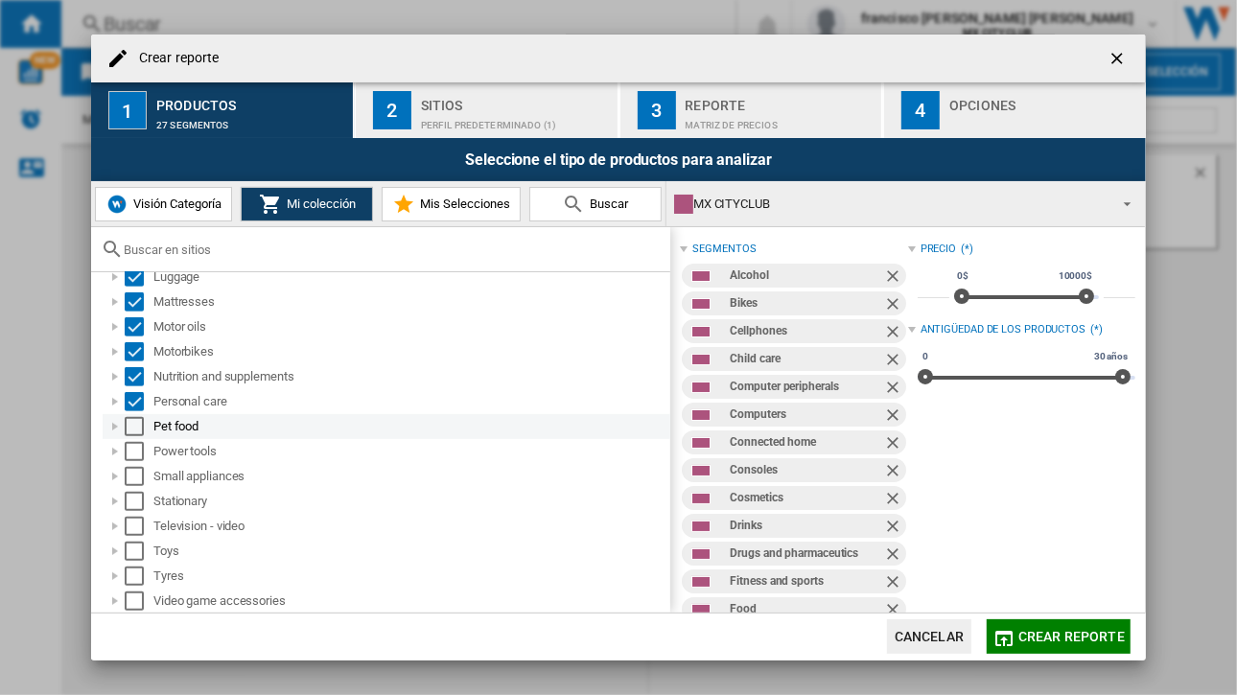
click at [137, 422] on div "Select" at bounding box center [134, 426] width 19 height 19
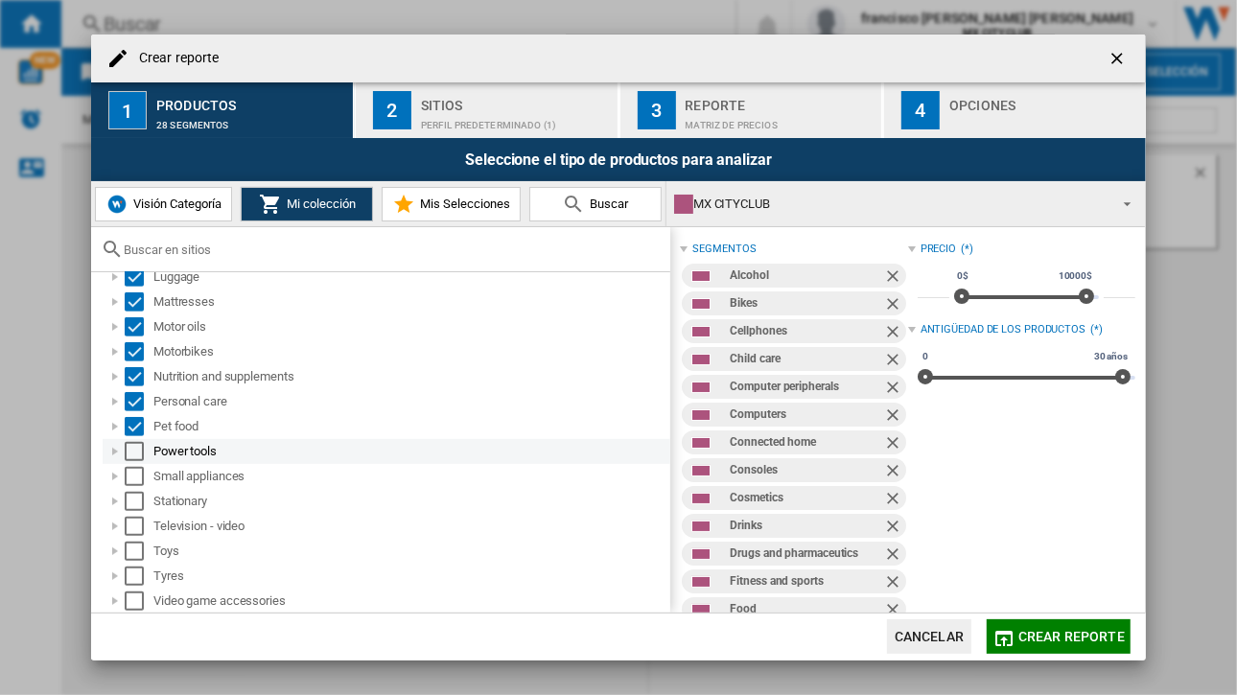
click at [132, 439] on div "Power tools" at bounding box center [387, 451] width 568 height 25
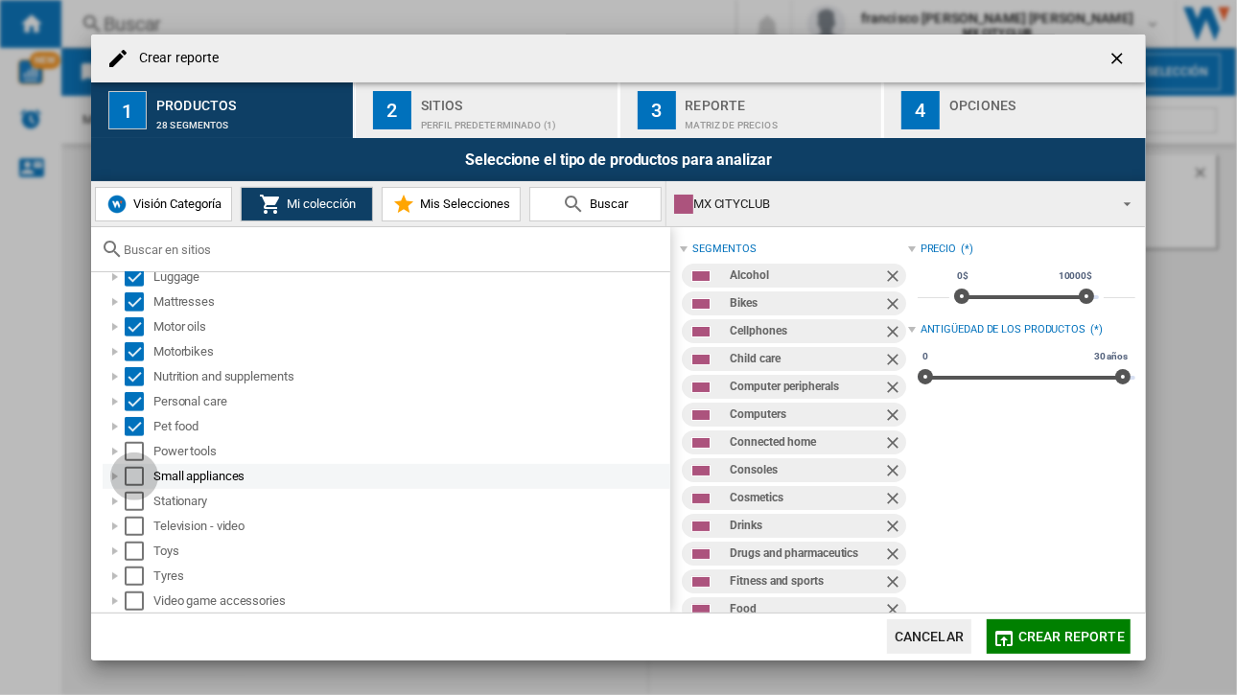
click at [133, 472] on div "Select" at bounding box center [134, 476] width 19 height 19
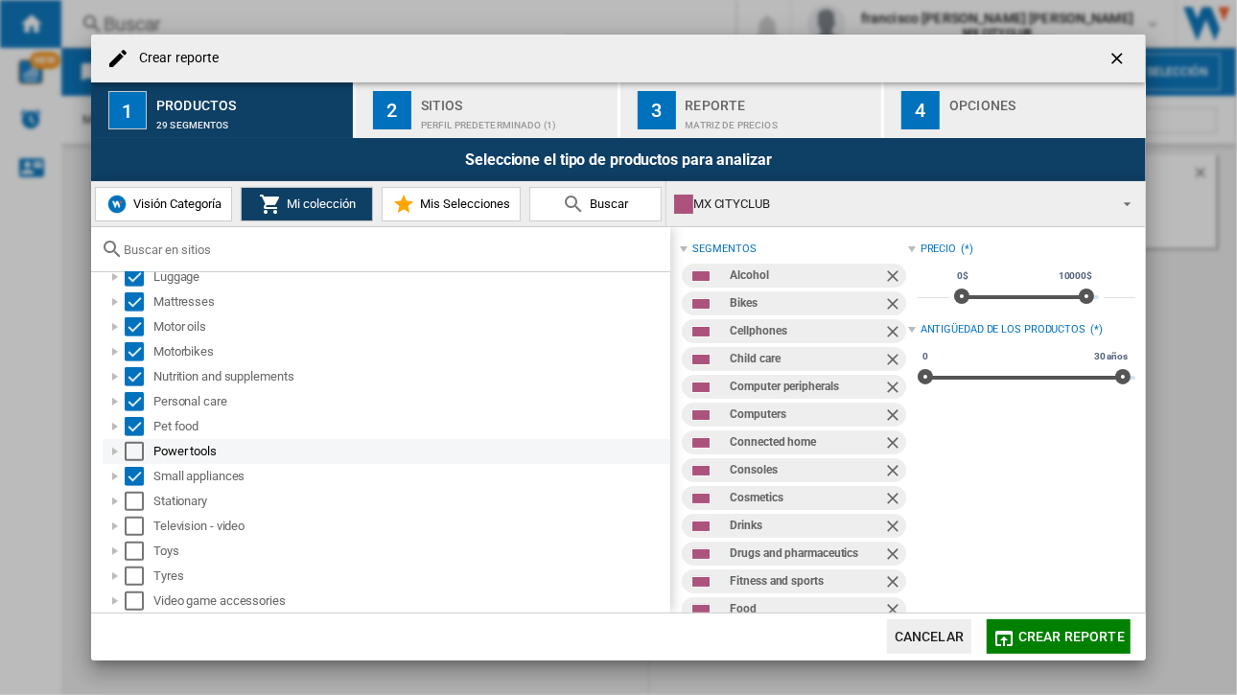
click at [136, 446] on div "Select" at bounding box center [134, 451] width 19 height 19
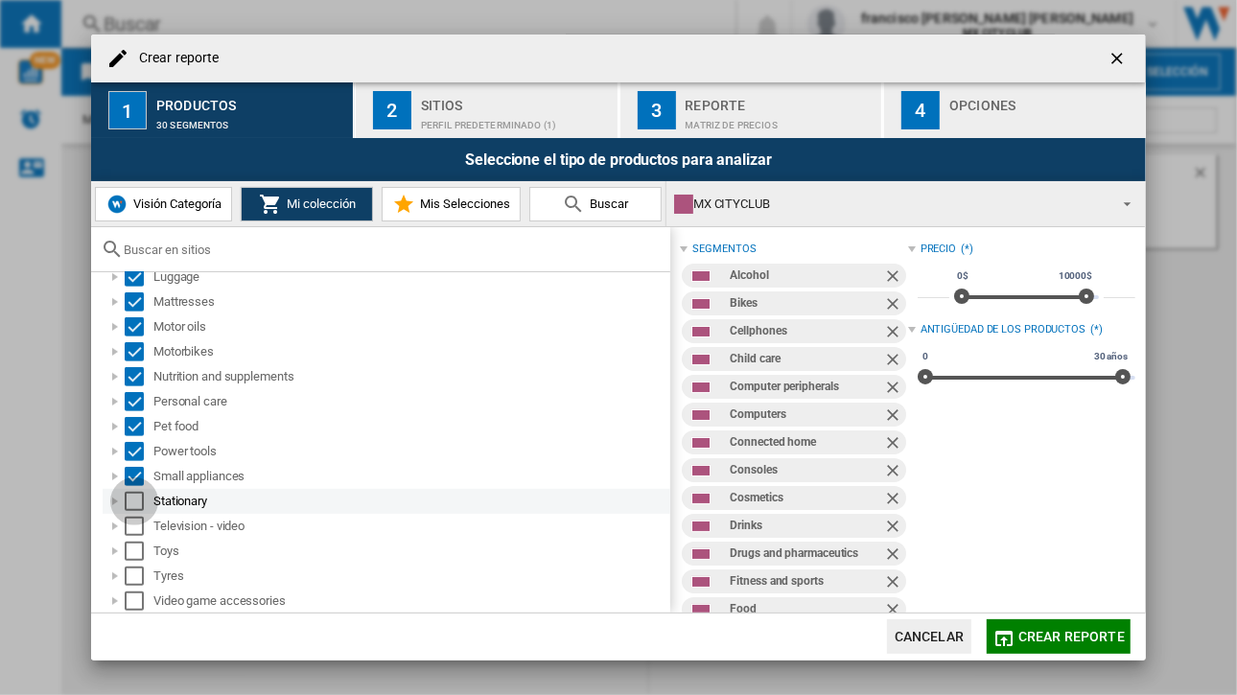
click at [133, 502] on div "Select" at bounding box center [134, 501] width 19 height 19
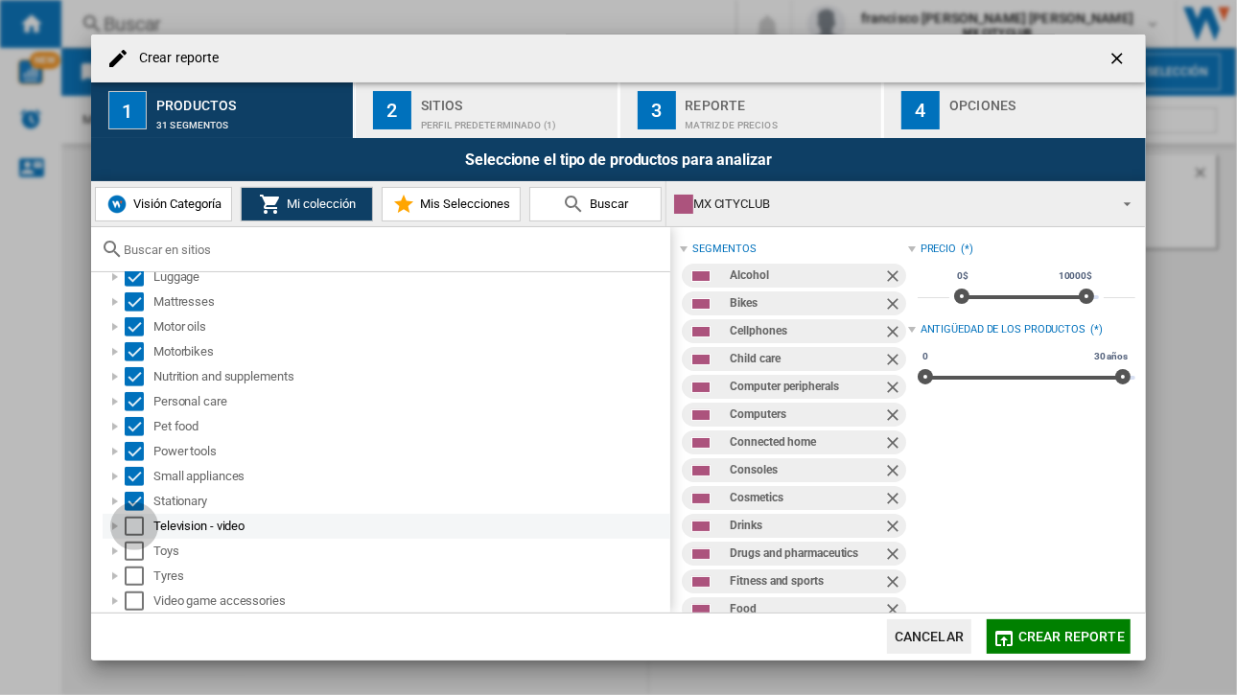
click at [134, 524] on div "Select" at bounding box center [134, 526] width 19 height 19
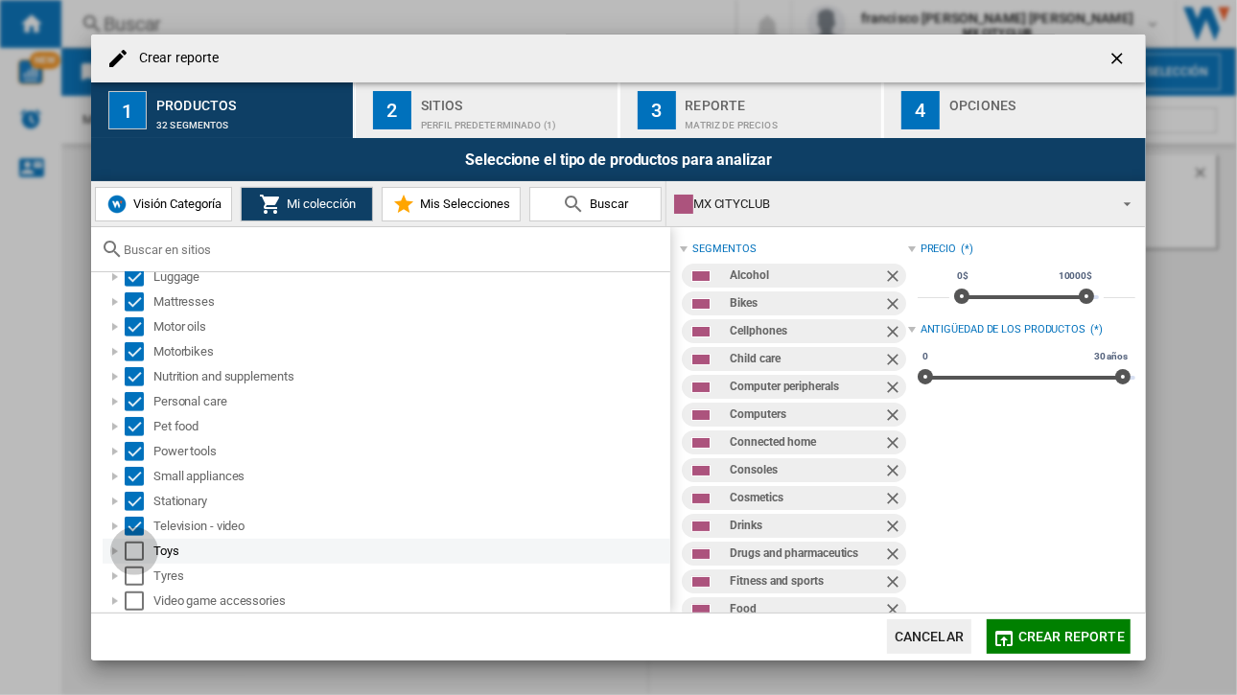
click at [134, 553] on div "Select" at bounding box center [134, 551] width 19 height 19
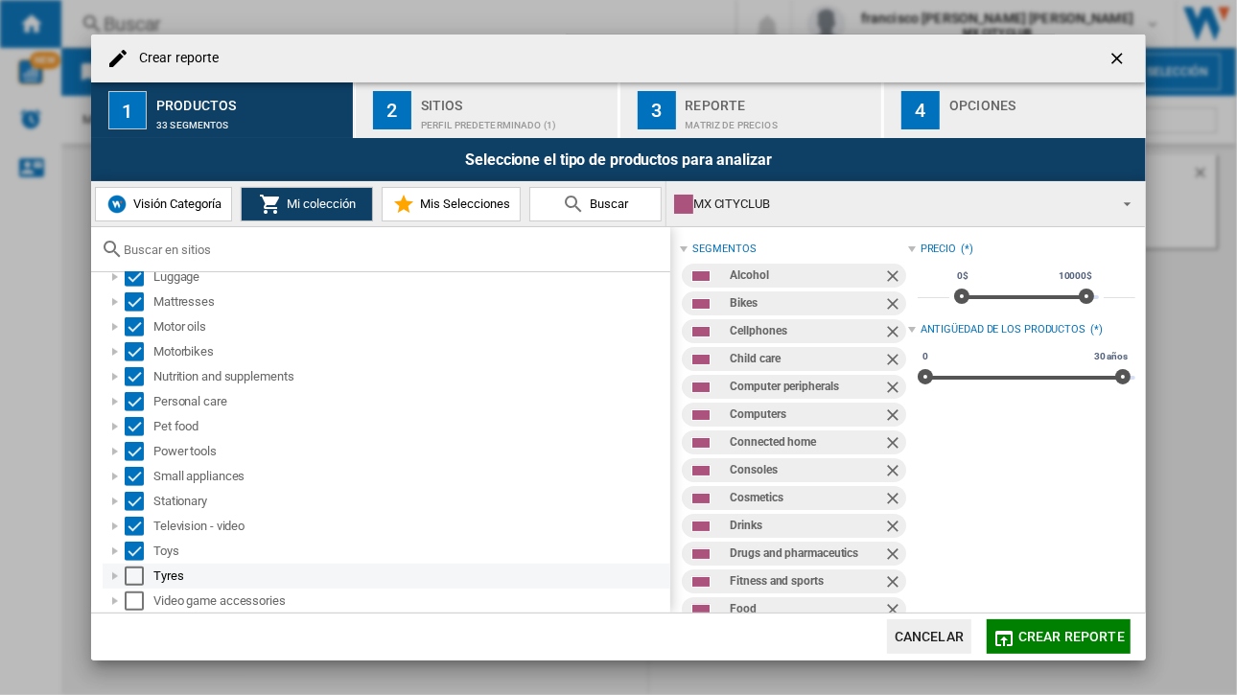
click at [134, 576] on div "Select" at bounding box center [134, 576] width 19 height 19
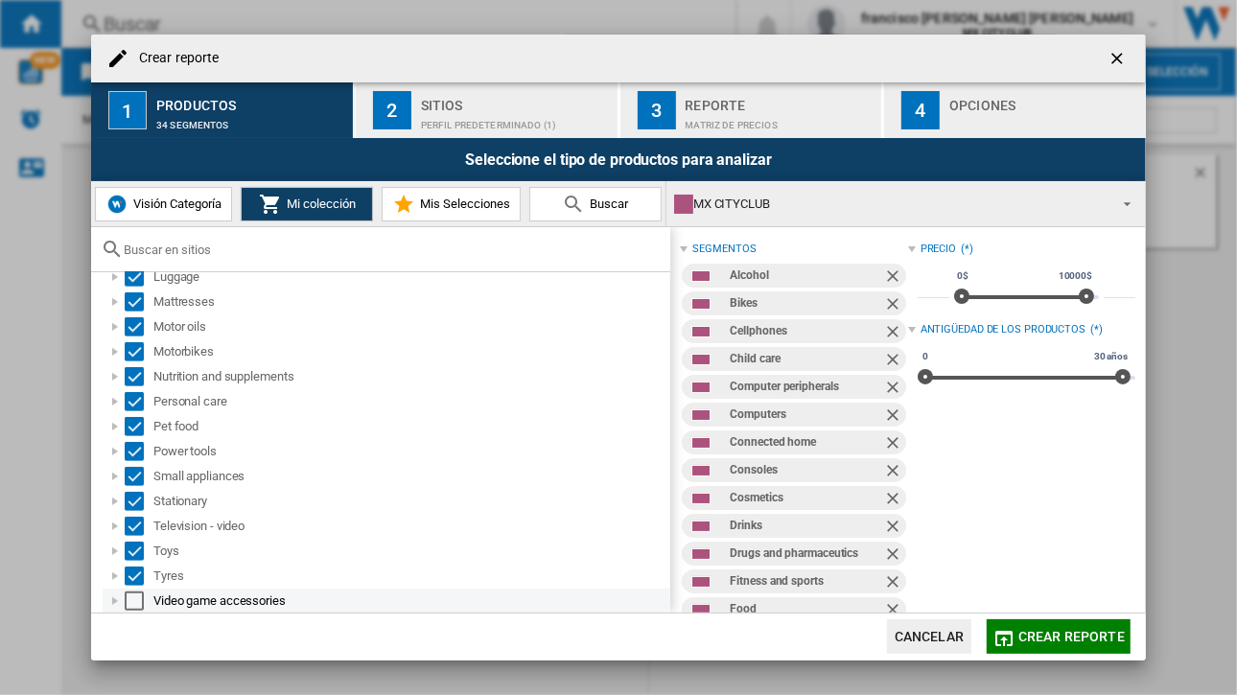
click at [133, 600] on div "Select" at bounding box center [134, 601] width 19 height 19
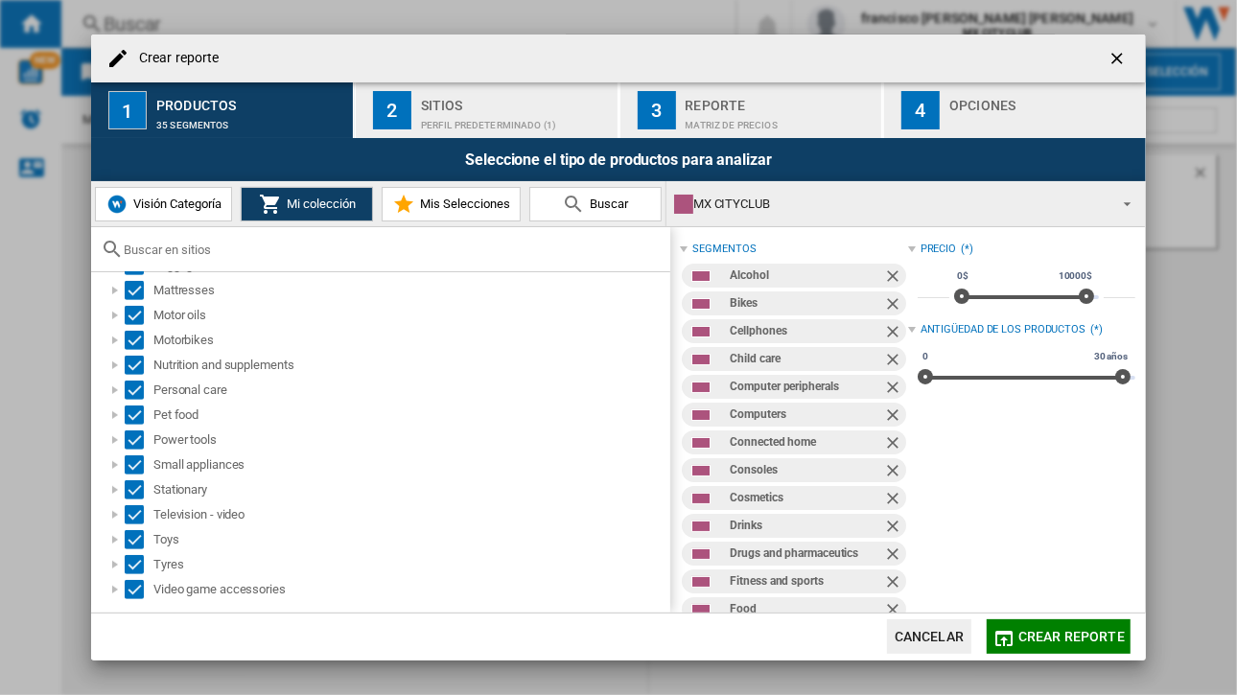
click at [402, 103] on div "2" at bounding box center [392, 110] width 38 height 38
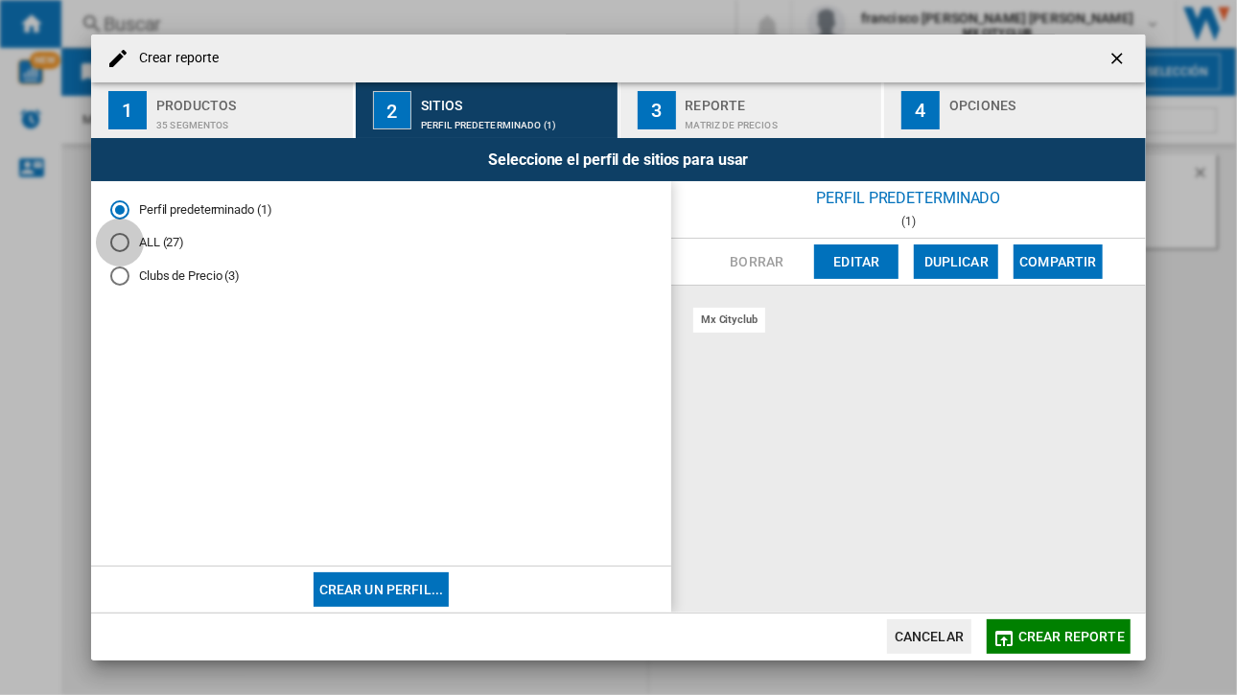
click at [125, 243] on div "ALL (27)" at bounding box center [119, 242] width 19 height 19
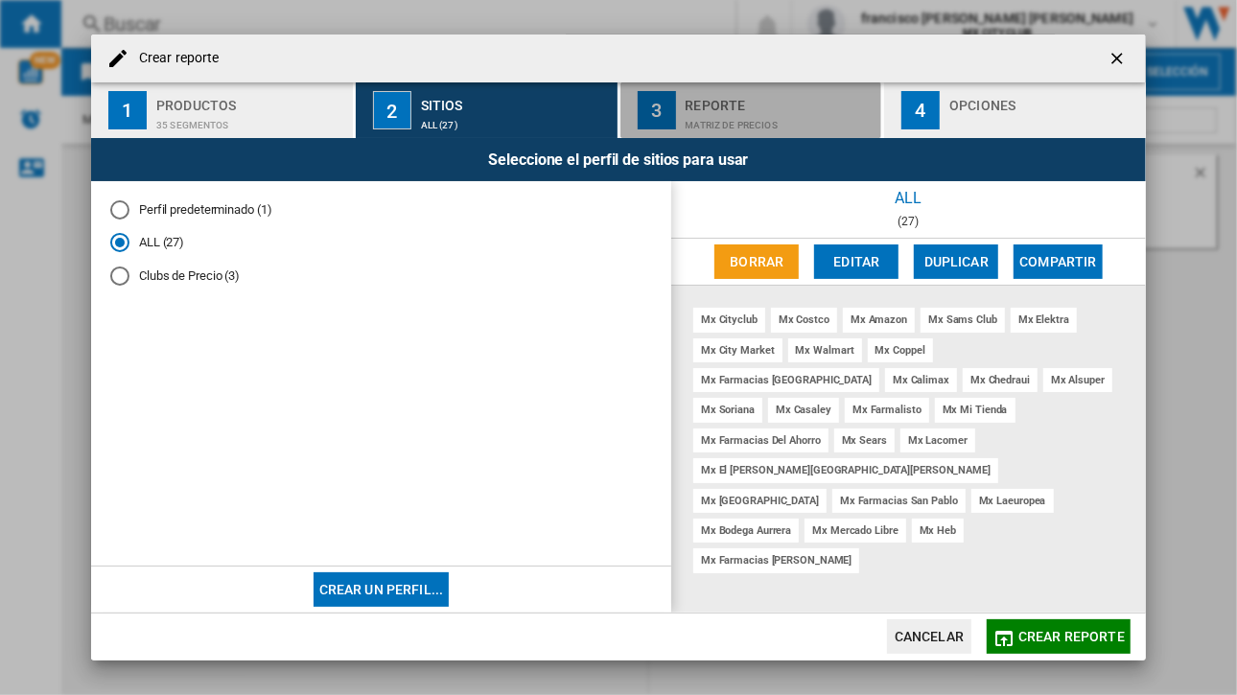
click at [658, 104] on div "3" at bounding box center [657, 110] width 38 height 38
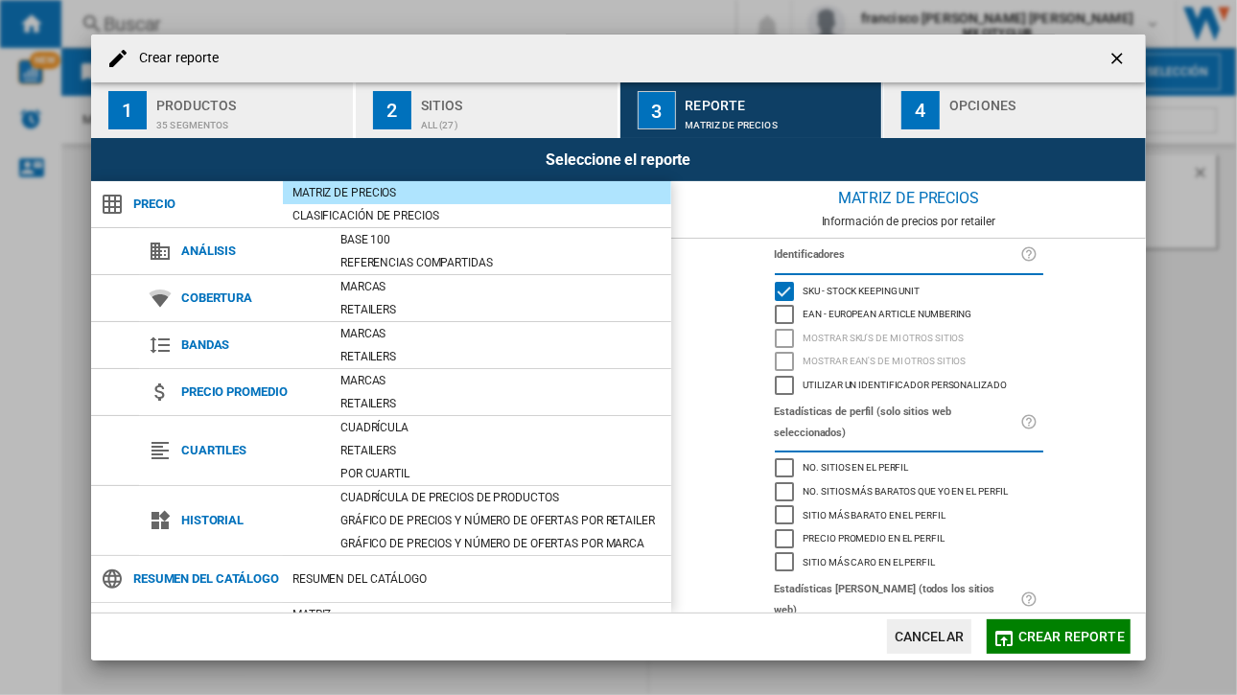
click at [924, 112] on div "4" at bounding box center [920, 110] width 38 height 38
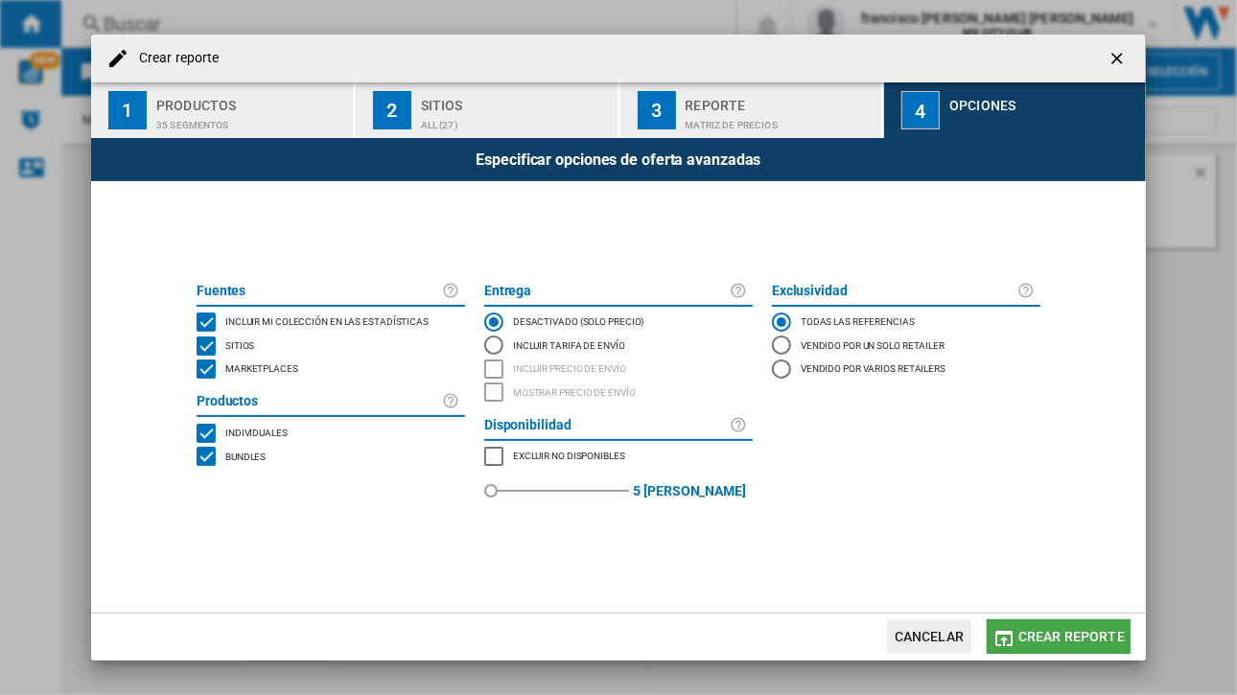
click at [1060, 639] on span "Crear reporte" at bounding box center [1071, 636] width 106 height 15
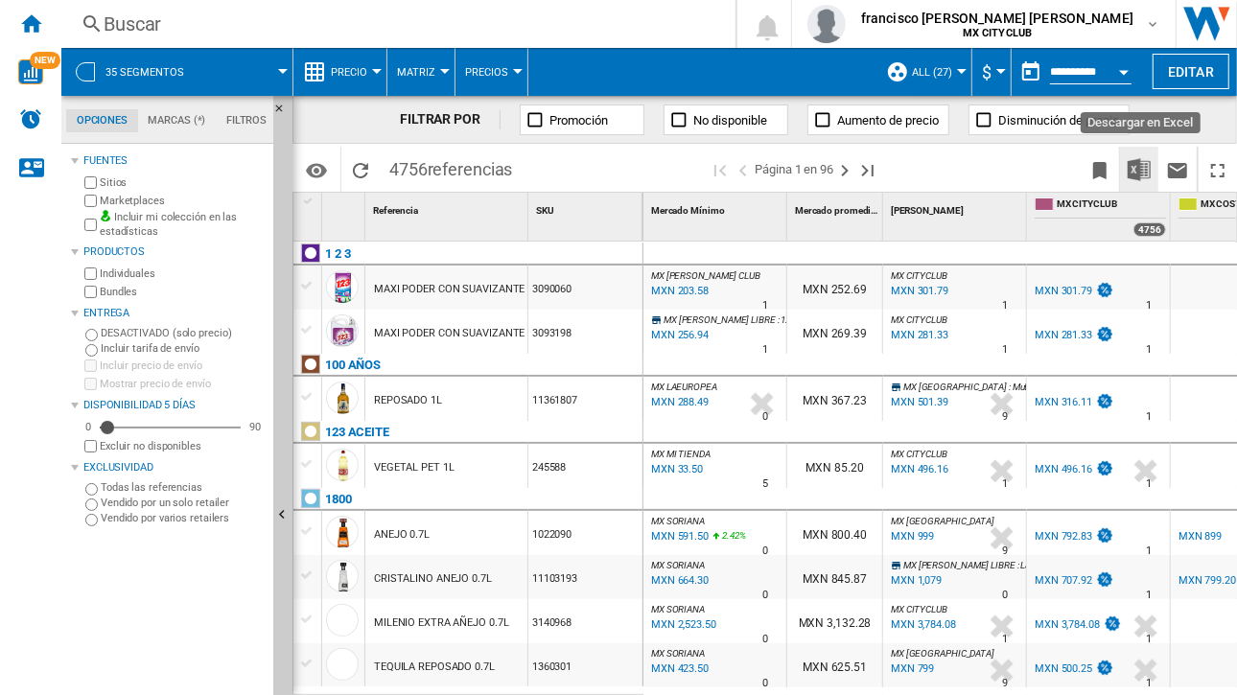
click at [1139, 166] on img "Descargar en Excel" at bounding box center [1139, 169] width 23 height 23
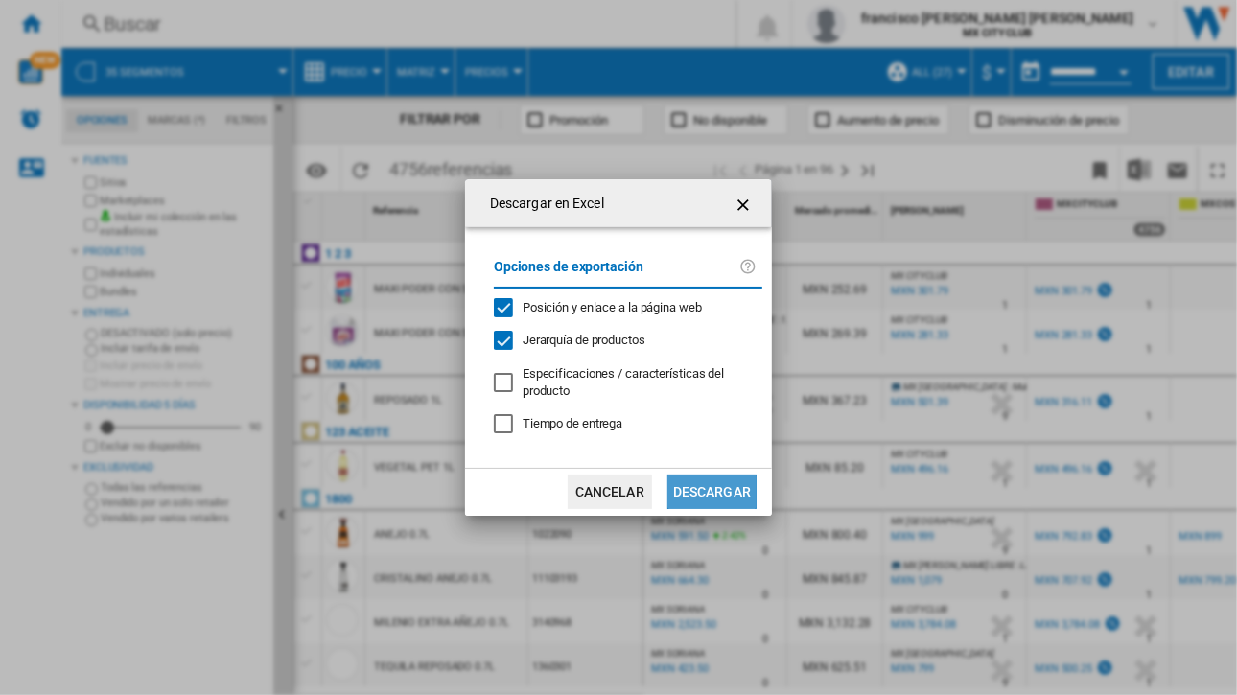
click at [708, 493] on button "Descargar" at bounding box center [711, 492] width 89 height 35
